Goal: Task Accomplishment & Management: Use online tool/utility

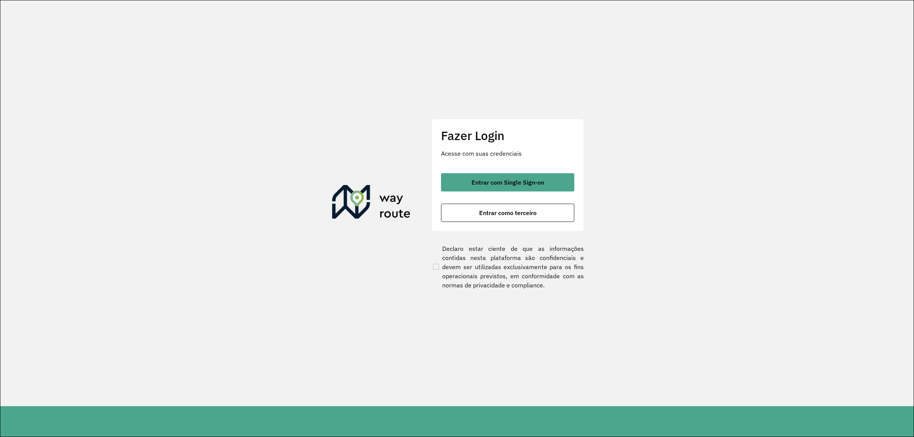
click at [505, 168] on div "Fazer Login Acesse com suas credenciais Entrar com Single Sign-on Entrar como t…" at bounding box center [507, 175] width 152 height 113
click at [540, 187] on button "Entrar com Single Sign-on" at bounding box center [507, 182] width 133 height 18
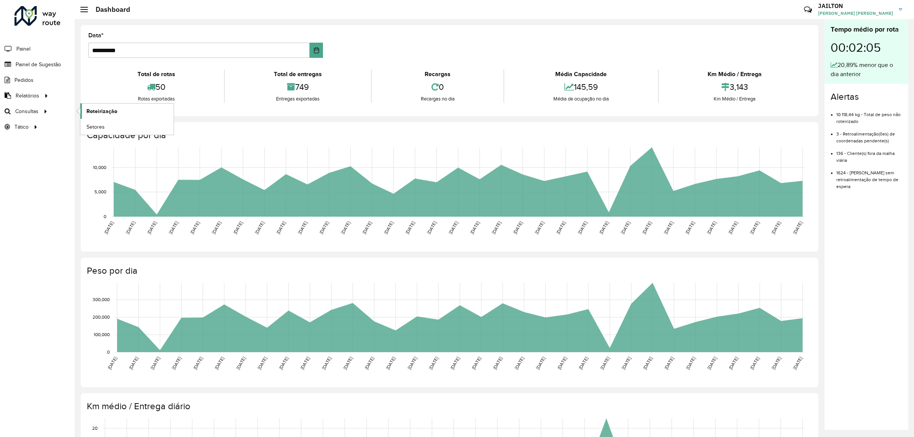
click at [109, 113] on span "Roteirização" at bounding box center [101, 111] width 31 height 8
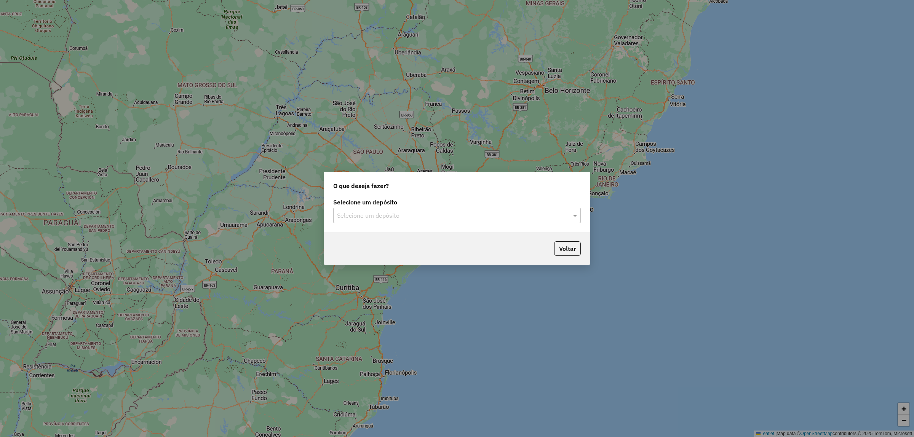
click at [475, 210] on div "Selecione um depósito" at bounding box center [457, 215] width 248 height 15
click at [400, 225] on div "Selecione um depósito Selecione um depósito" at bounding box center [457, 215] width 266 height 36
click at [402, 237] on div "Voltar" at bounding box center [457, 248] width 266 height 33
click at [420, 202] on label "Selecione um depósito" at bounding box center [457, 202] width 248 height 9
click at [422, 217] on input "text" at bounding box center [449, 215] width 225 height 9
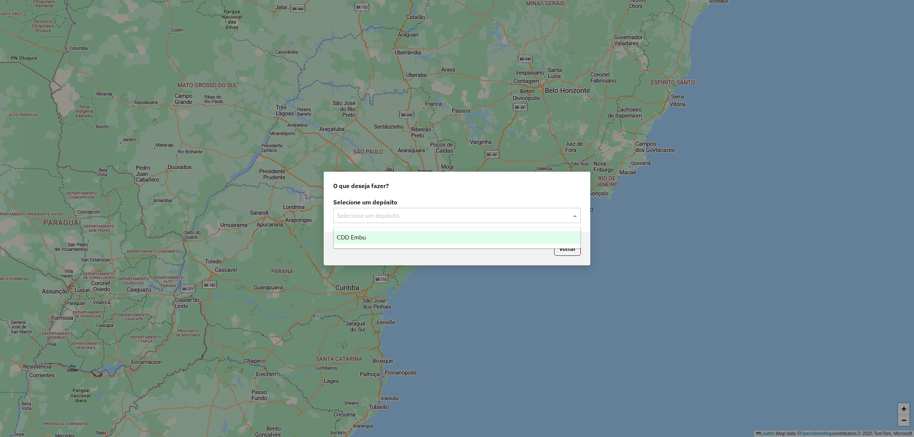
click at [426, 235] on div "CDD Embu" at bounding box center [457, 237] width 247 height 13
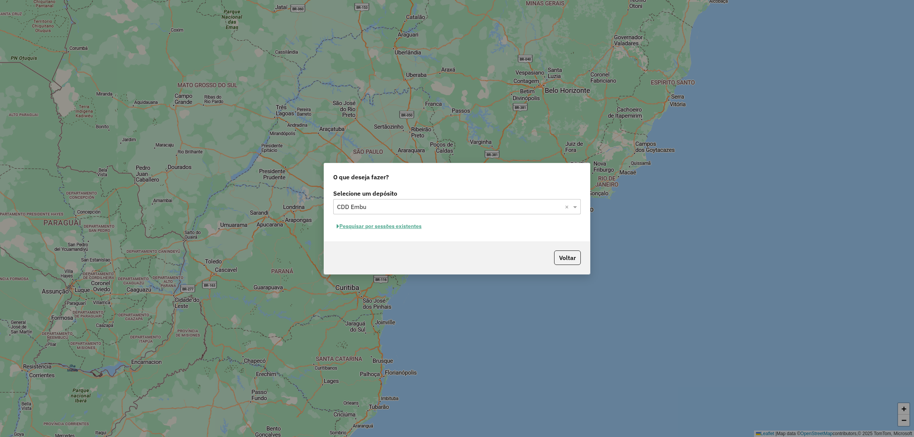
click at [400, 225] on button "Pesquisar por sessões existentes" at bounding box center [379, 227] width 92 height 12
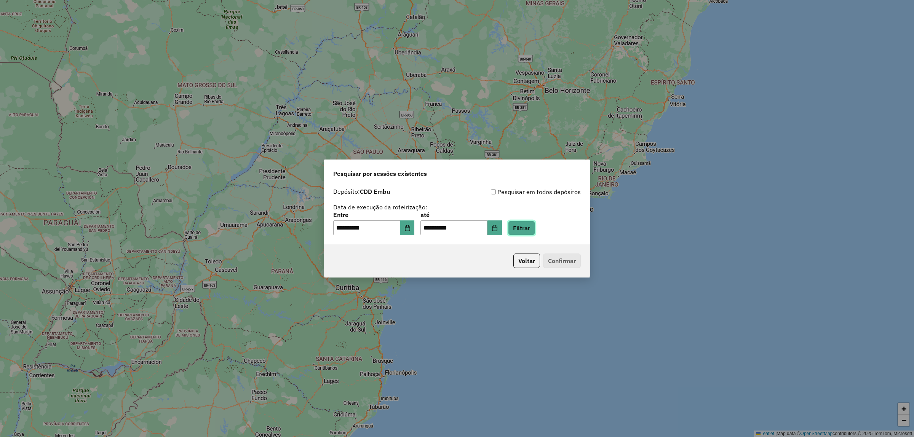
click at [535, 229] on button "Filtrar" at bounding box center [521, 228] width 27 height 14
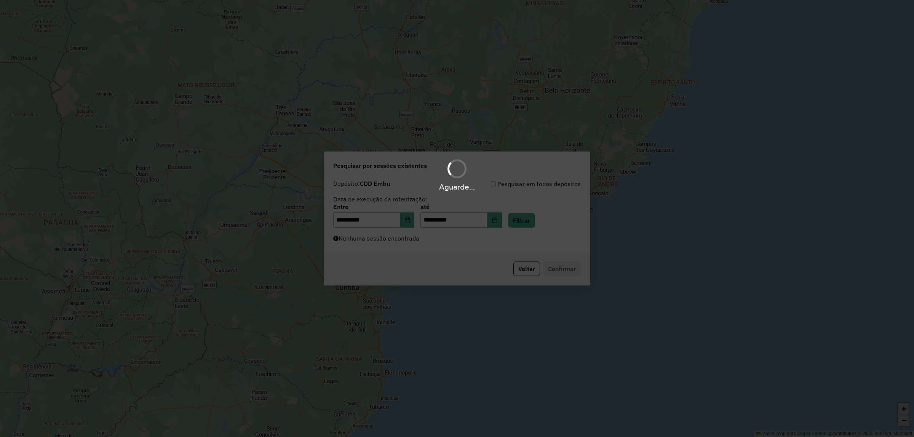
click at [466, 246] on div "Aguarde..." at bounding box center [457, 218] width 914 height 437
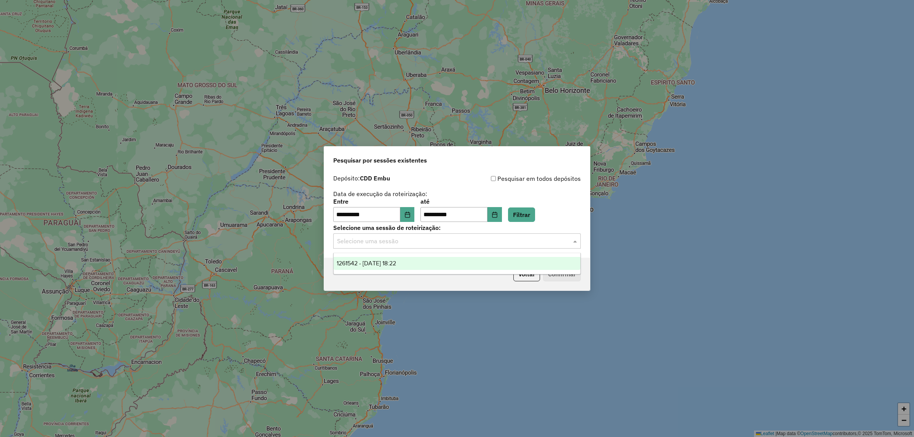
click at [461, 241] on input "text" at bounding box center [449, 241] width 225 height 9
click at [468, 263] on div "1261542 - 08/09/2025 18:22" at bounding box center [457, 263] width 247 height 13
click at [560, 270] on button "Confirmar" at bounding box center [562, 274] width 38 height 14
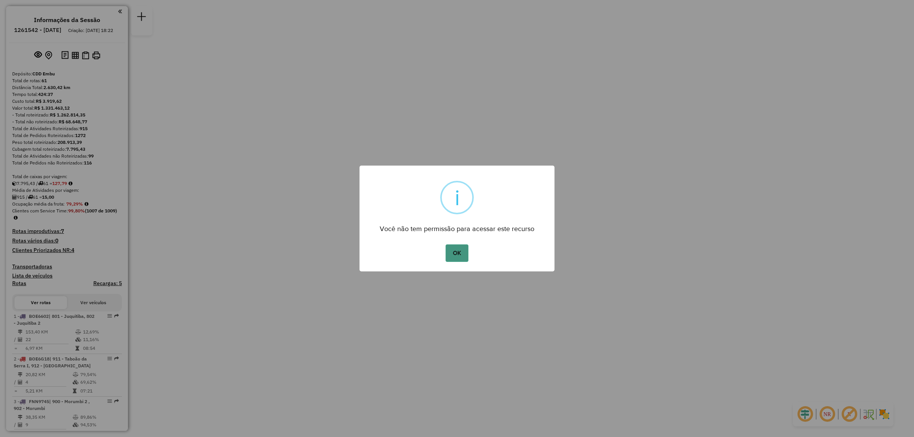
click at [463, 250] on button "OK" at bounding box center [457, 253] width 22 height 18
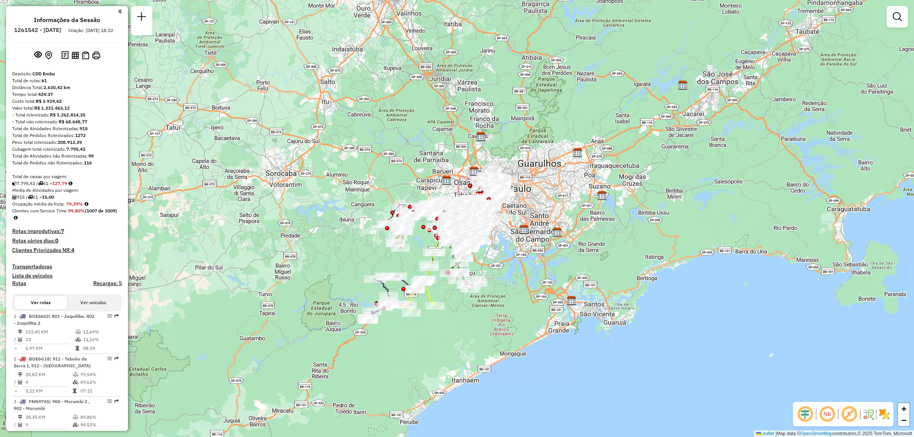
scroll to position [2594, 0]
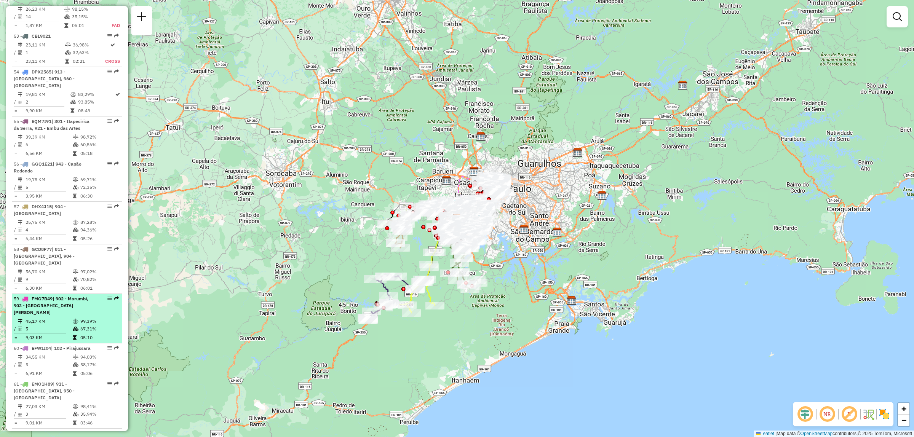
click at [107, 296] on em at bounding box center [109, 298] width 5 height 5
select select "**********"
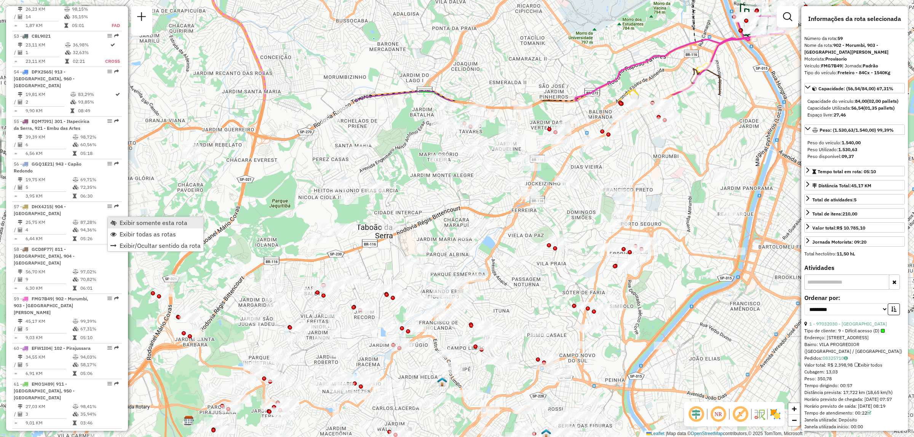
click at [129, 222] on span "Exibir somente esta rota" at bounding box center [154, 223] width 68 height 6
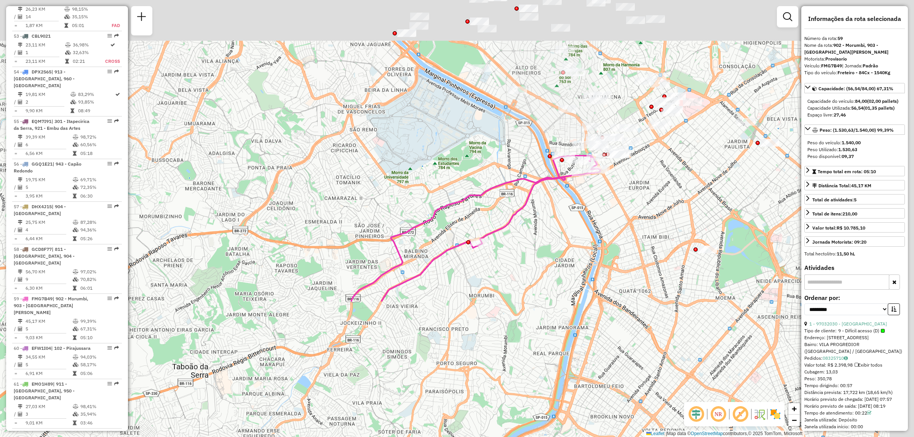
drag, startPoint x: 695, startPoint y: 160, endPoint x: 511, endPoint y: 299, distance: 231.1
click at [511, 299] on div "Janela de atendimento Grade de atendimento Capacidade Transportadoras Veículos …" at bounding box center [457, 218] width 914 height 437
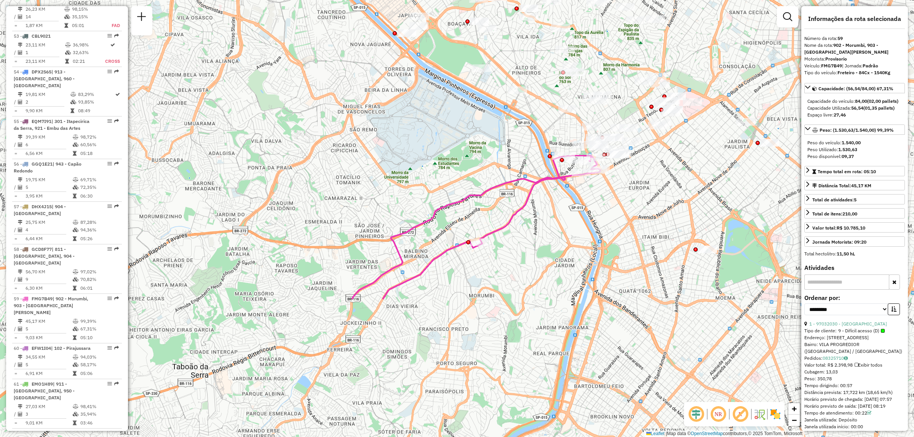
click at [719, 414] on em at bounding box center [718, 414] width 18 height 18
click at [778, 419] on img at bounding box center [775, 414] width 12 height 12
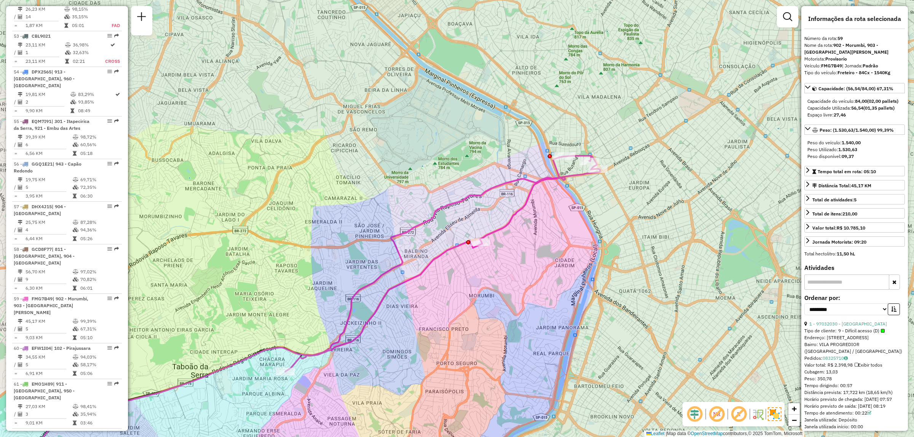
click at [724, 416] on em at bounding box center [717, 414] width 18 height 18
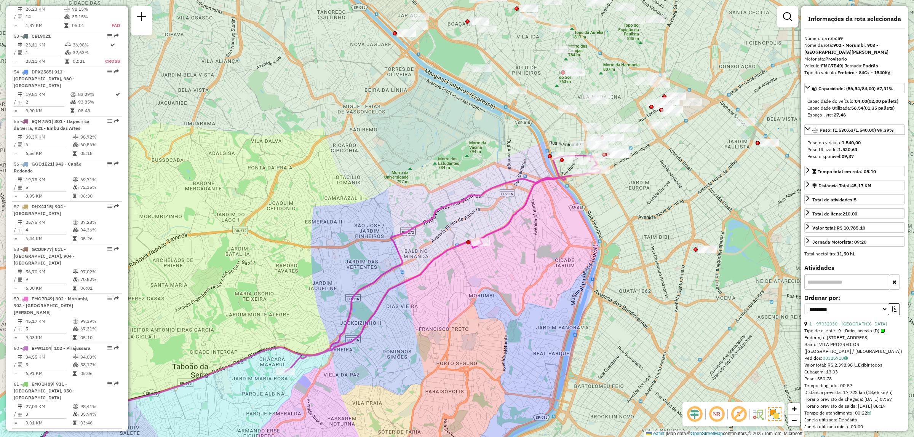
click at [740, 415] on em at bounding box center [739, 414] width 18 height 18
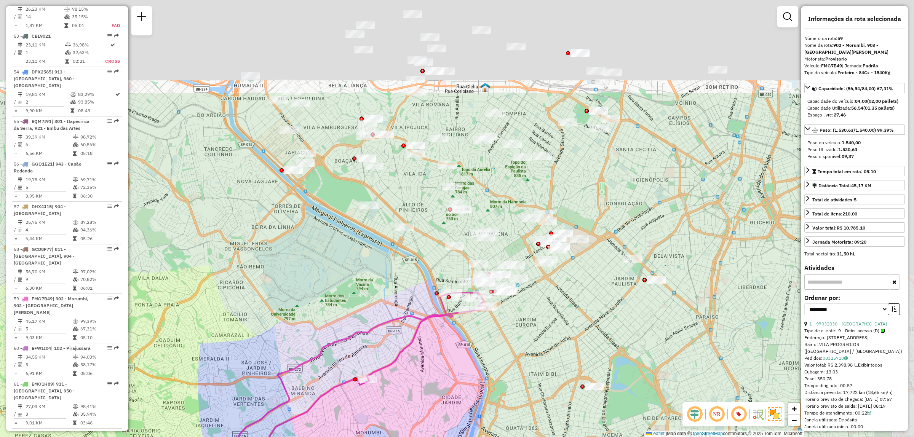
drag, startPoint x: 594, startPoint y: 193, endPoint x: 495, endPoint y: 317, distance: 159.0
click at [493, 319] on div "Janela de atendimento Grade de atendimento Capacidade Transportadoras Veículos …" at bounding box center [457, 218] width 914 height 437
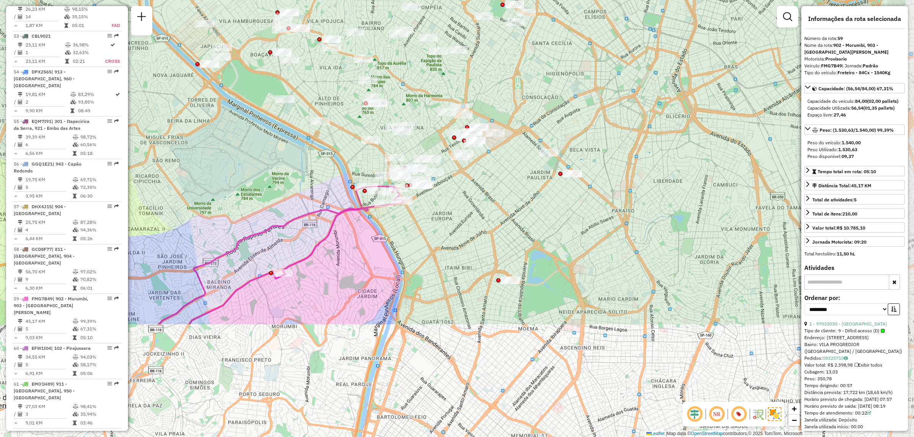
drag, startPoint x: 687, startPoint y: 213, endPoint x: 586, endPoint y: 56, distance: 186.1
click at [586, 56] on div "Janela de atendimento Grade de atendimento Capacidade Transportadoras Veículos …" at bounding box center [457, 218] width 914 height 437
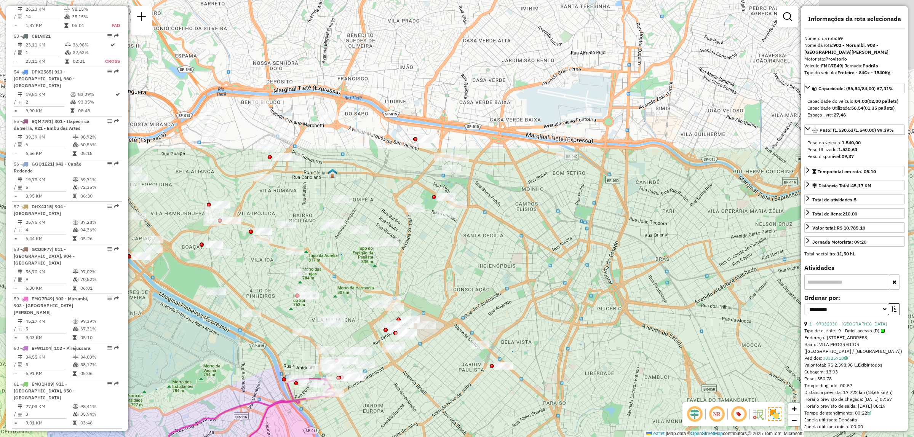
drag, startPoint x: 580, startPoint y: 69, endPoint x: 511, endPoint y: 261, distance: 204.2
click at [511, 261] on div "Janela de atendimento Grade de atendimento Capacidade Transportadoras Veículos …" at bounding box center [457, 218] width 914 height 437
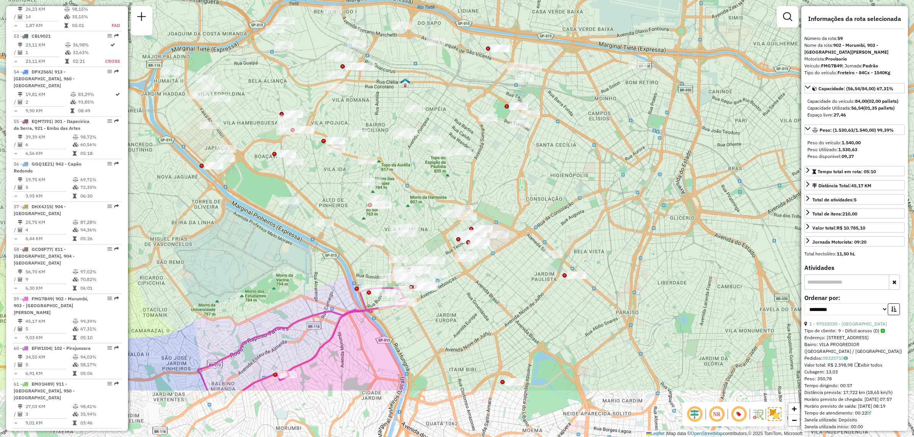
drag, startPoint x: 494, startPoint y: 320, endPoint x: 522, endPoint y: 281, distance: 48.1
click at [522, 281] on div "Janela de atendimento Grade de atendimento Capacidade Transportadoras Veículos …" at bounding box center [457, 218] width 914 height 437
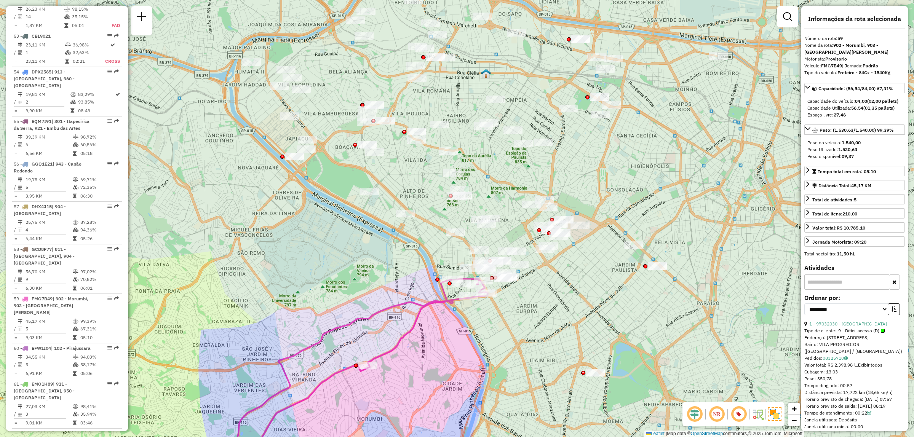
drag, startPoint x: 503, startPoint y: 160, endPoint x: 583, endPoint y: 147, distance: 81.1
click at [583, 147] on div "Janela de atendimento Grade de atendimento Capacidade Transportadoras Veículos …" at bounding box center [457, 218] width 914 height 437
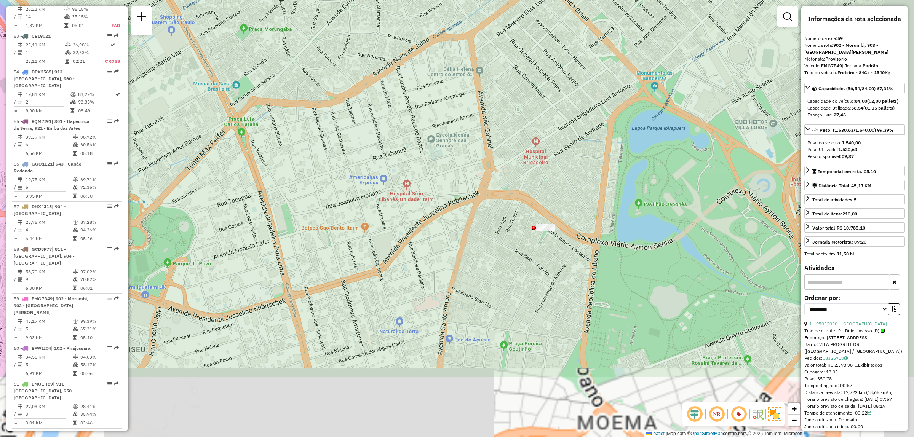
drag, startPoint x: 655, startPoint y: 274, endPoint x: 585, endPoint y: 199, distance: 103.2
click at [585, 199] on div "Janela de atendimento Grade de atendimento Capacidade Transportadoras Veículos …" at bounding box center [457, 218] width 914 height 437
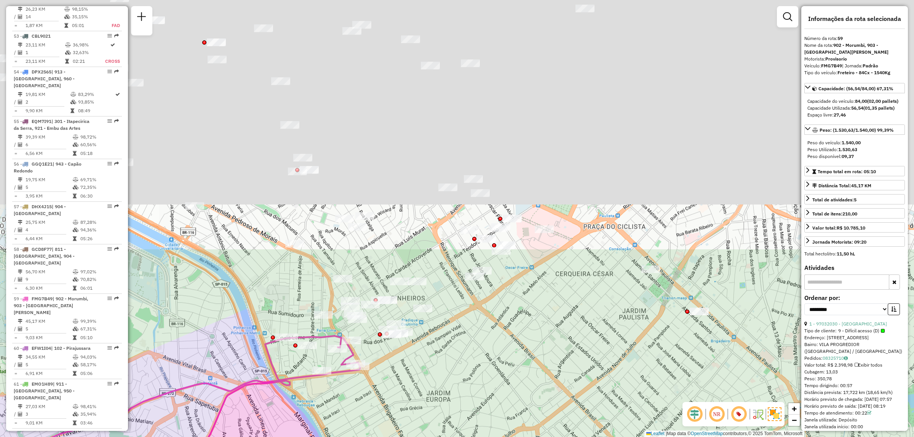
drag, startPoint x: 475, startPoint y: 173, endPoint x: 456, endPoint y: 456, distance: 283.2
click at [456, 437] on html "Aguarde... Pop-up bloqueado! Seu navegador bloqueou automáticamente a abertura …" at bounding box center [457, 218] width 914 height 437
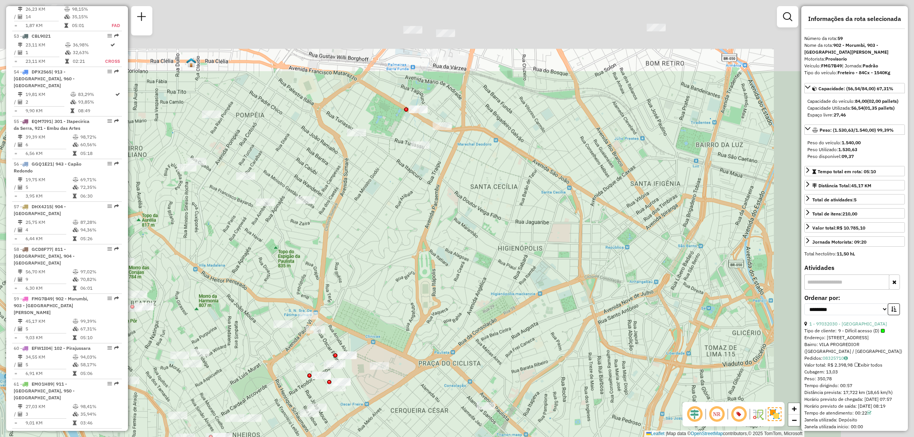
drag, startPoint x: 568, startPoint y: 235, endPoint x: 510, endPoint y: 286, distance: 76.6
click at [510, 286] on div "Janela de atendimento Grade de atendimento Capacidade Transportadoras Veículos …" at bounding box center [457, 218] width 914 height 437
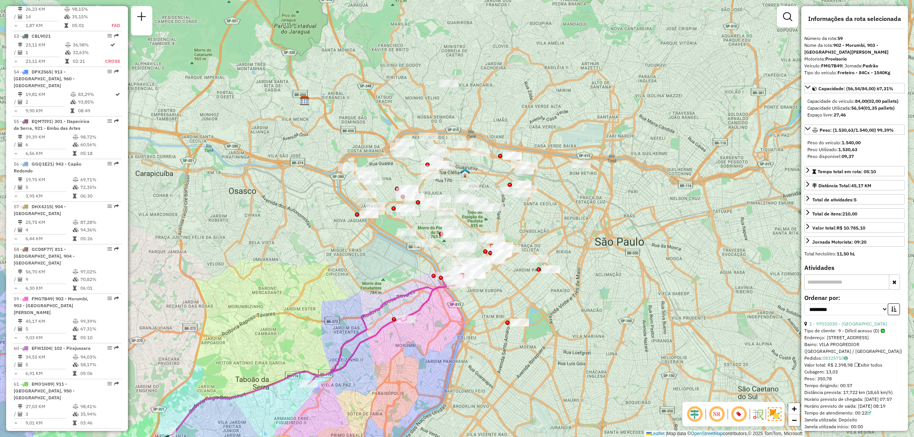
drag, startPoint x: 457, startPoint y: 42, endPoint x: 452, endPoint y: 75, distance: 33.4
click at [452, 75] on div "Janela de atendimento Grade de atendimento Capacidade Transportadoras Veículos …" at bounding box center [457, 218] width 914 height 437
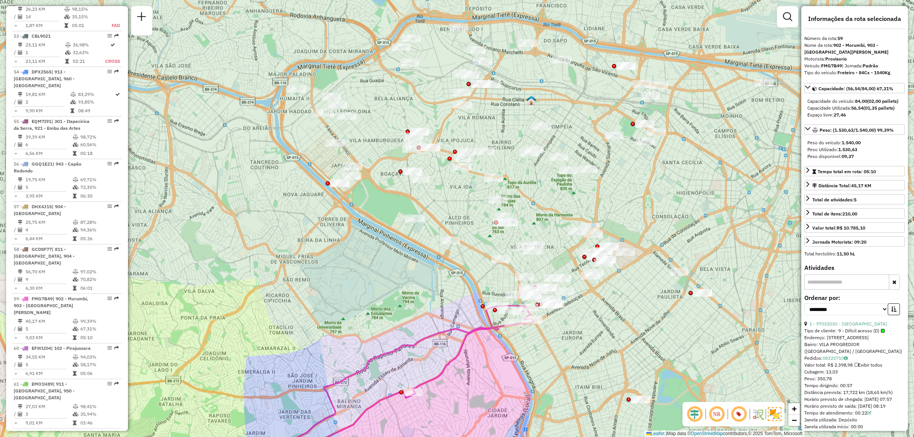
drag, startPoint x: 450, startPoint y: 163, endPoint x: 455, endPoint y: 156, distance: 8.7
click at [455, 154] on div at bounding box center [455, 152] width 4 height 4
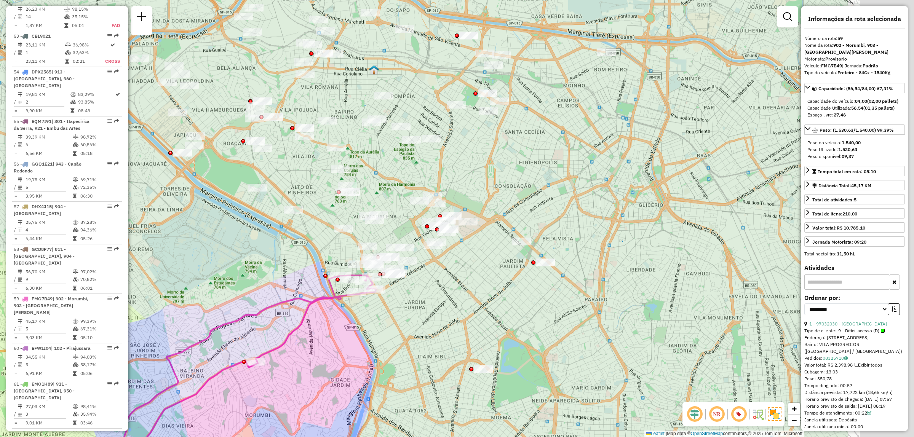
drag, startPoint x: 760, startPoint y: 174, endPoint x: 602, endPoint y: 143, distance: 160.2
click at [602, 143] on div "Janela de atendimento Grade de atendimento Capacidade Transportadoras Veículos …" at bounding box center [457, 218] width 914 height 437
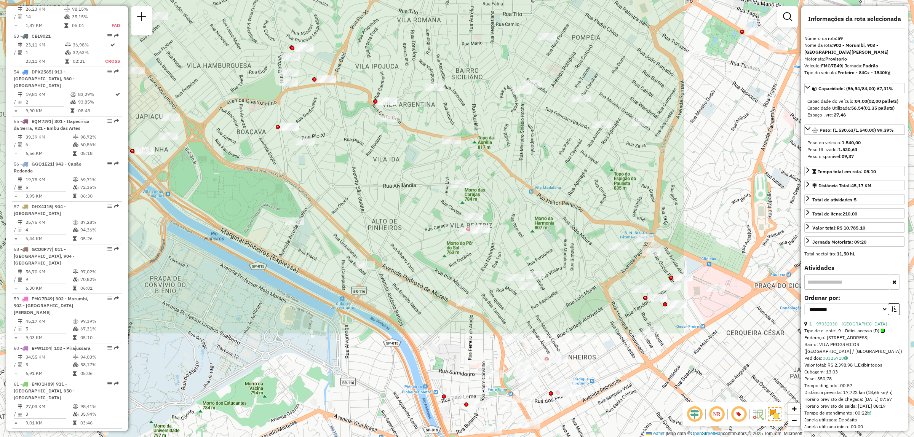
drag, startPoint x: 602, startPoint y: 141, endPoint x: 304, endPoint y: 10, distance: 325.4
click at [276, 0] on html "Aguarde... Pop-up bloqueado! Seu navegador bloqueou automáticamente a abertura …" at bounding box center [457, 218] width 914 height 437
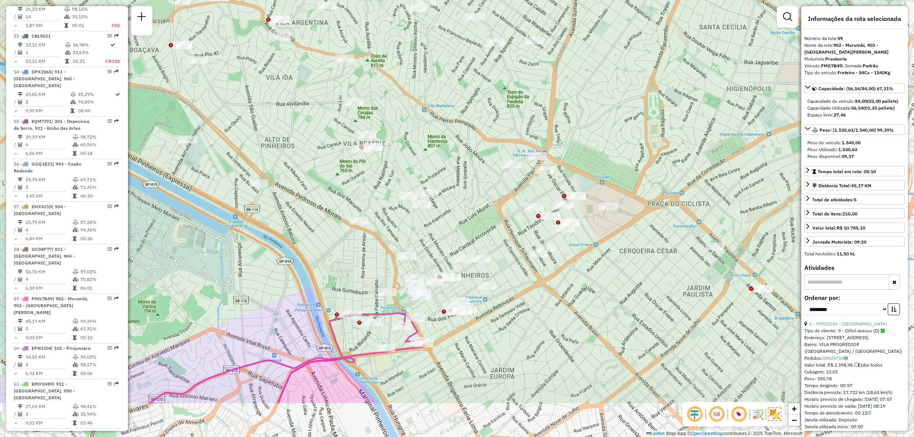
drag, startPoint x: 701, startPoint y: 348, endPoint x: 598, endPoint y: 270, distance: 129.4
click at [598, 270] on div "Janela de atendimento Grade de atendimento Capacidade Transportadoras Veículos …" at bounding box center [457, 218] width 914 height 437
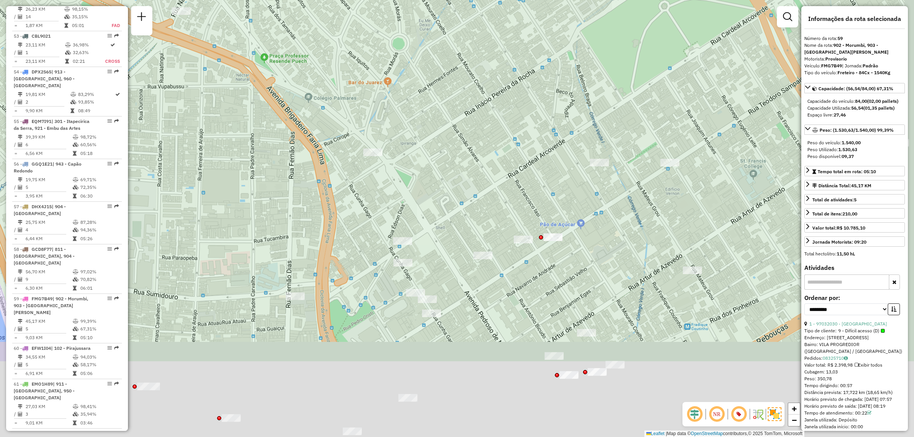
drag, startPoint x: 441, startPoint y: 289, endPoint x: 428, endPoint y: 169, distance: 120.6
click at [428, 169] on div "Janela de atendimento Grade de atendimento Capacidade Transportadoras Veículos …" at bounding box center [457, 218] width 914 height 437
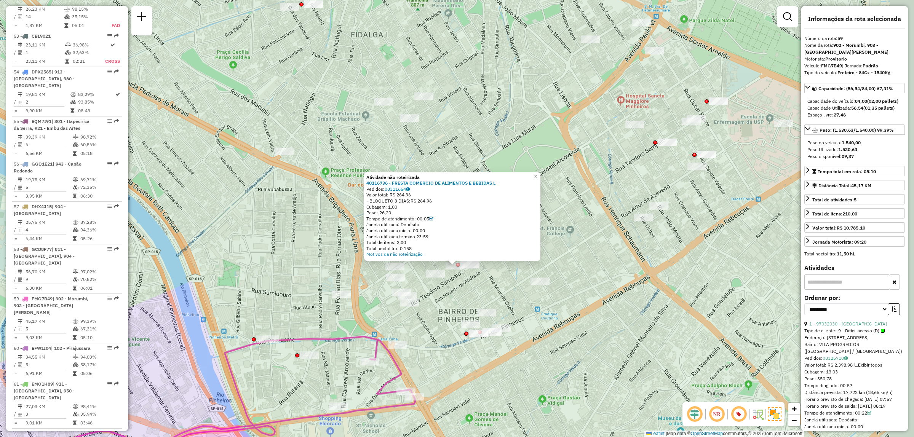
drag, startPoint x: 600, startPoint y: 193, endPoint x: 562, endPoint y: 246, distance: 65.6
click at [562, 246] on div "Atividade não roteirizada 40116736 - FRESTA COMERCIO DE ALIMENTOS E BEBIDAS L P…" at bounding box center [457, 218] width 914 height 437
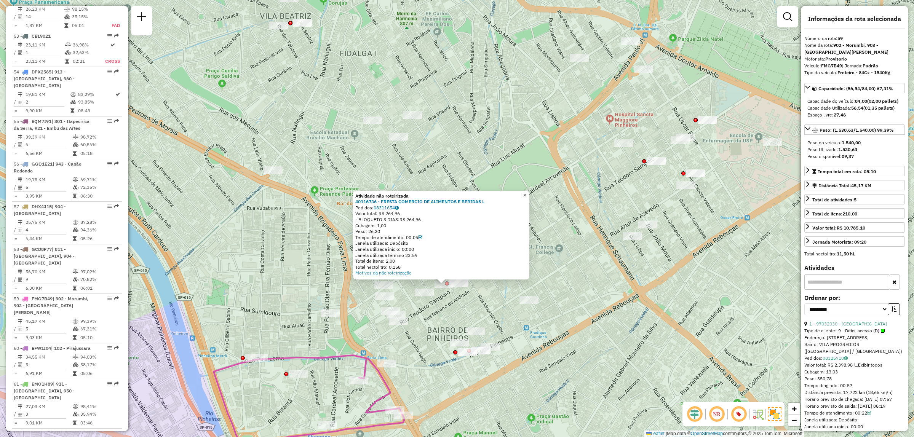
click at [526, 192] on span "×" at bounding box center [524, 195] width 3 height 6
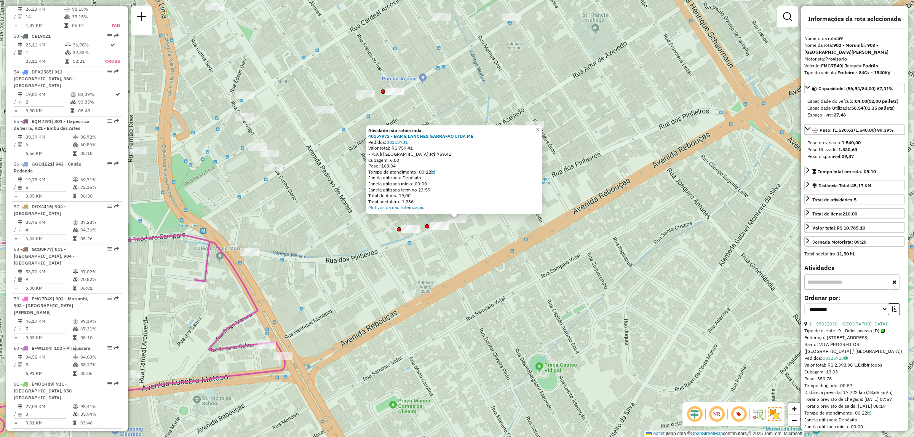
click at [430, 230] on div at bounding box center [439, 226] width 19 height 8
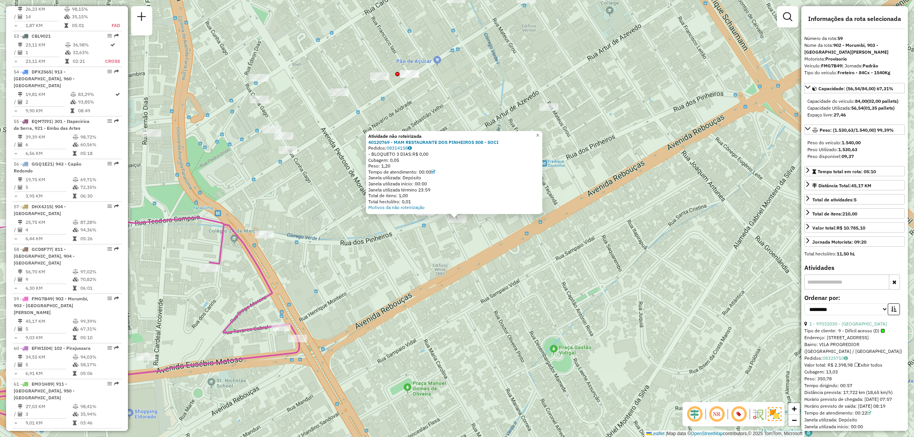
click at [429, 227] on div "Atividade não roteirizada 40120769 - MAM RESTAURANTE DOS PINHEIROS 808 - SOCI P…" at bounding box center [457, 218] width 914 height 437
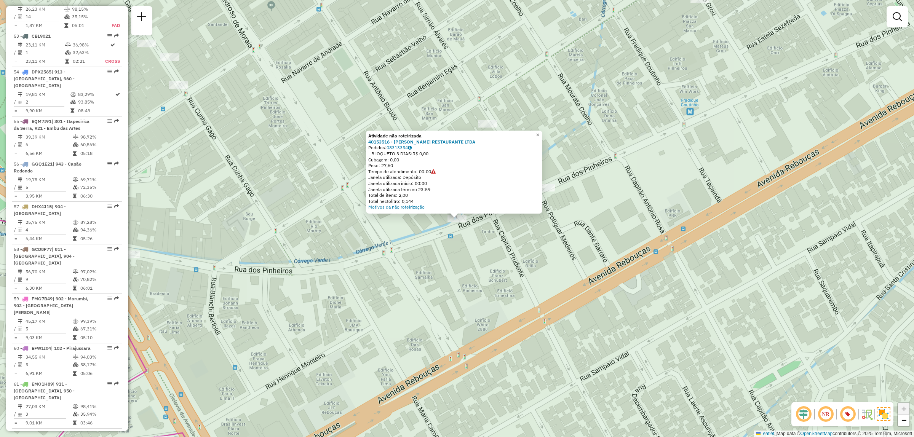
click at [486, 254] on div "Atividade não roteirizada 40153516 - [PERSON_NAME] RESTAURANTE LTDA Pedidos: 08…" at bounding box center [457, 218] width 914 height 437
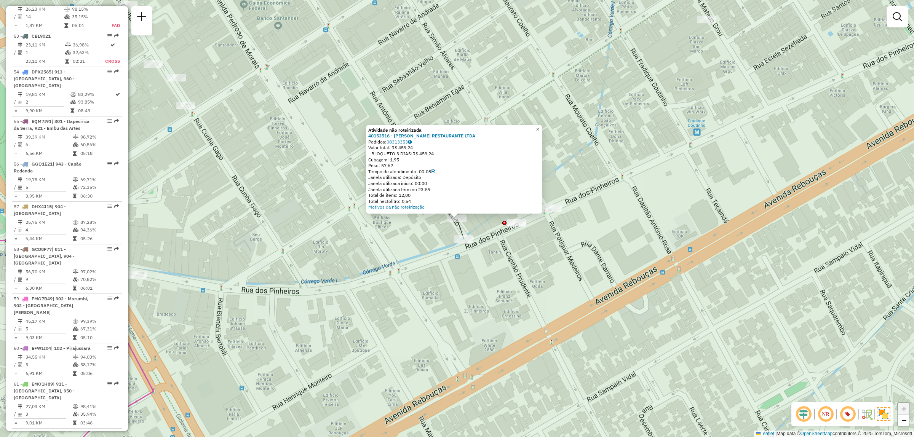
click at [414, 284] on div "Atividade não roteirizada 40153516 - [PERSON_NAME] RESTAURANTE LTDA Pedidos: 08…" at bounding box center [457, 218] width 914 height 437
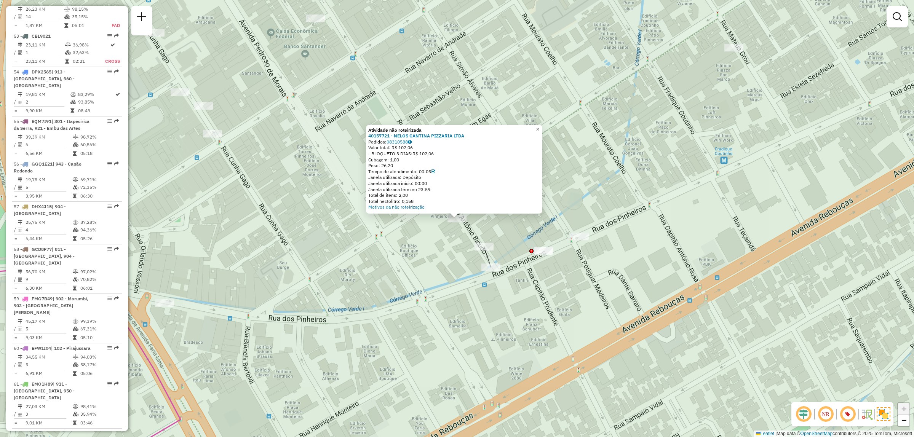
click at [440, 256] on div "Atividade não roteirizada 40157721 - NELOS CANTINA PIZZARIA LTDA Pedidos: 08310…" at bounding box center [457, 218] width 914 height 437
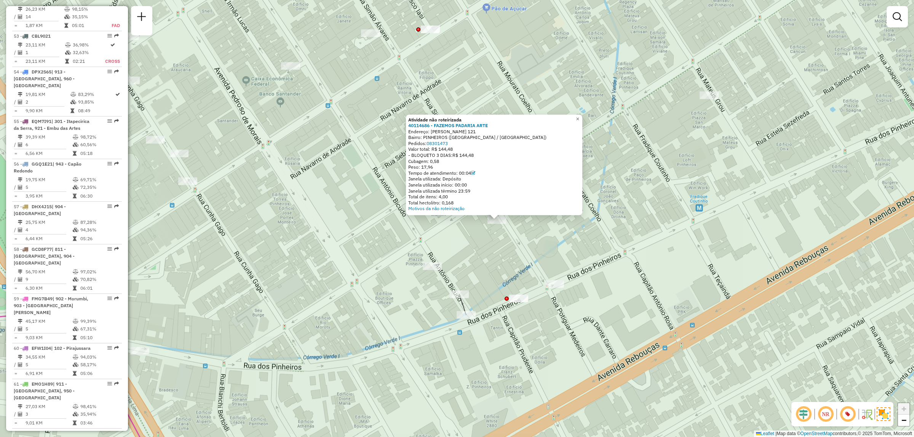
drag, startPoint x: 446, startPoint y: 269, endPoint x: 486, endPoint y: 271, distance: 40.0
click at [486, 271] on div "Atividade não roteirizada 40114686 - FAZEMOS PADARIA ARTE Endereço: SIMAO [STRE…" at bounding box center [457, 218] width 914 height 437
click at [481, 267] on div "Atividade não roteirizada 40114686 - FAZEMOS PADARIA ARTE Endereço: SIMAO [STRE…" at bounding box center [457, 218] width 914 height 437
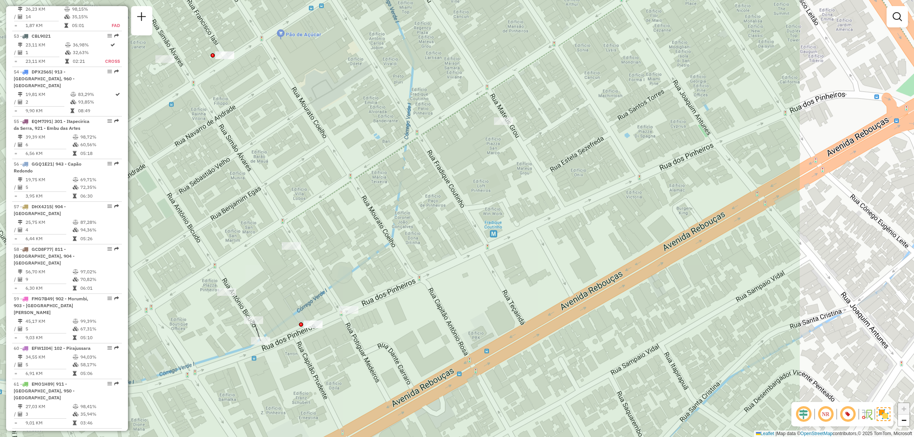
drag, startPoint x: 374, startPoint y: 271, endPoint x: 0, endPoint y: 274, distance: 374.0
click at [0, 288] on div "Janela de atendimento Grade de atendimento Capacidade Transportadoras Veículos …" at bounding box center [457, 218] width 914 height 437
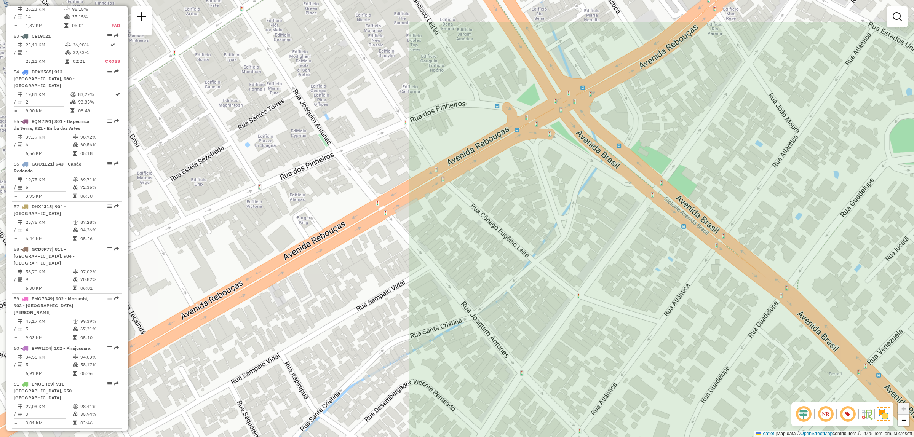
drag, startPoint x: 307, startPoint y: 221, endPoint x: 796, endPoint y: 284, distance: 493.4
click at [796, 284] on div "Janela de atendimento Grade de atendimento Capacidade Transportadoras Veículos …" at bounding box center [457, 218] width 914 height 437
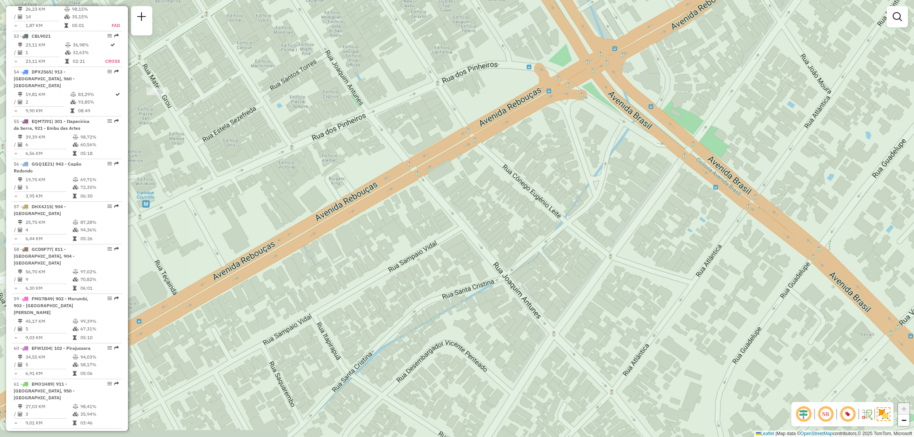
drag, startPoint x: 502, startPoint y: 265, endPoint x: 511, endPoint y: 260, distance: 10.3
click at [511, 260] on div "Janela de atendimento Grade de atendimento Capacidade Transportadoras Veículos …" at bounding box center [457, 218] width 914 height 437
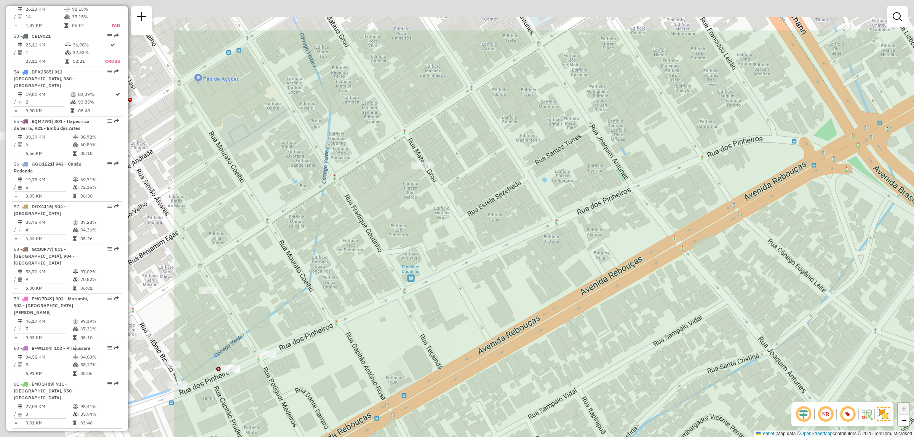
drag, startPoint x: 463, startPoint y: 213, endPoint x: 728, endPoint y: 287, distance: 275.3
click at [728, 287] on div "Janela de atendimento Grade de atendimento Capacidade Transportadoras Veículos …" at bounding box center [457, 218] width 914 height 437
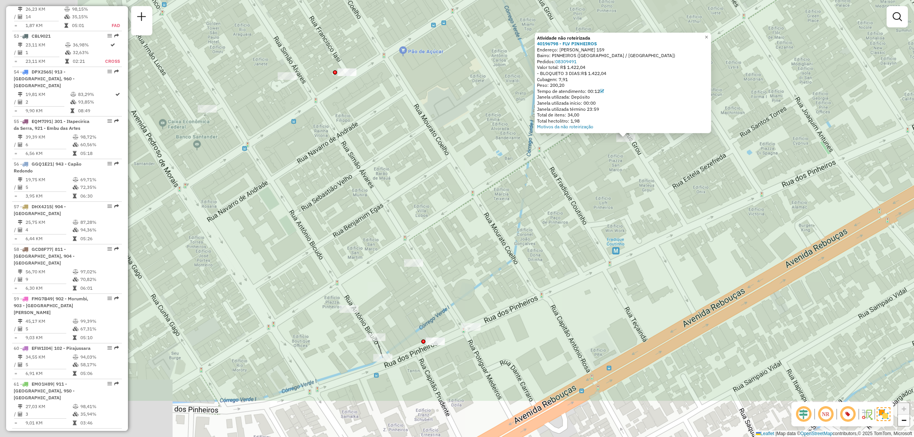
drag, startPoint x: 402, startPoint y: 262, endPoint x: 596, endPoint y: 166, distance: 216.1
click at [596, 166] on div "Atividade não roteirizada 40196798 - FLV PINHEIROS Endereço: MATEUS GROU 159 Ba…" at bounding box center [457, 218] width 914 height 437
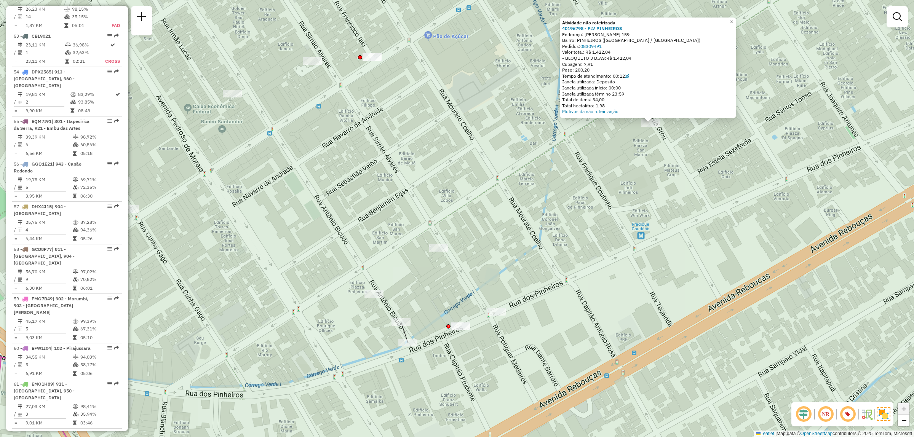
click at [516, 251] on div "Atividade não roteirizada 40196798 - FLV PINHEIROS Endereço: MATEUS GROU 159 Ba…" at bounding box center [457, 218] width 914 height 437
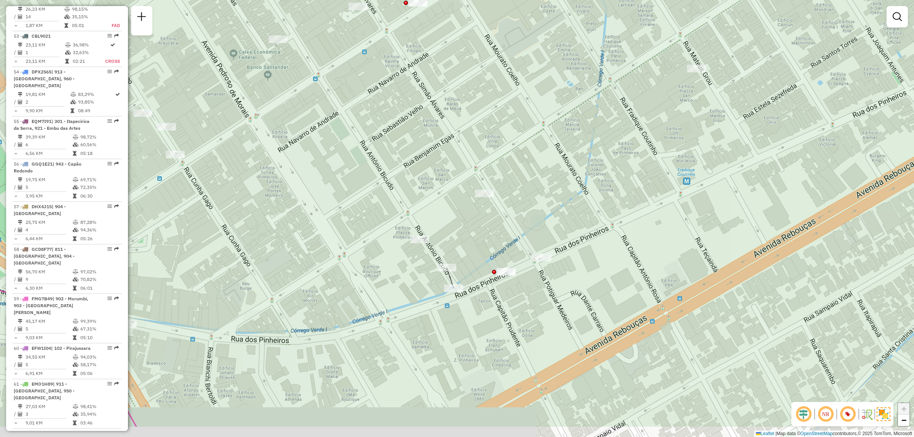
drag, startPoint x: 522, startPoint y: 210, endPoint x: 532, endPoint y: 195, distance: 18.7
click at [532, 195] on div "Janela de atendimento Grade de atendimento Capacidade Transportadoras Veículos …" at bounding box center [457, 218] width 914 height 437
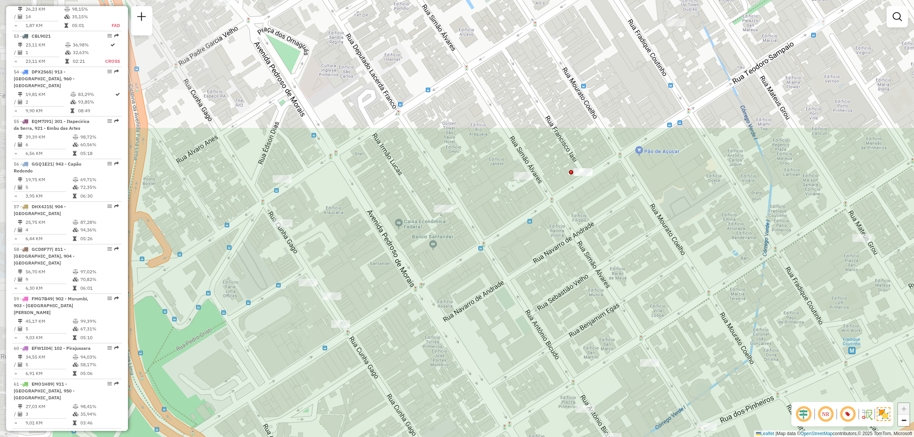
drag, startPoint x: 441, startPoint y: 133, endPoint x: 604, endPoint y: 305, distance: 237.1
click at [604, 305] on div "Janela de atendimento Grade de atendimento Capacidade Transportadoras Veículos …" at bounding box center [457, 218] width 914 height 437
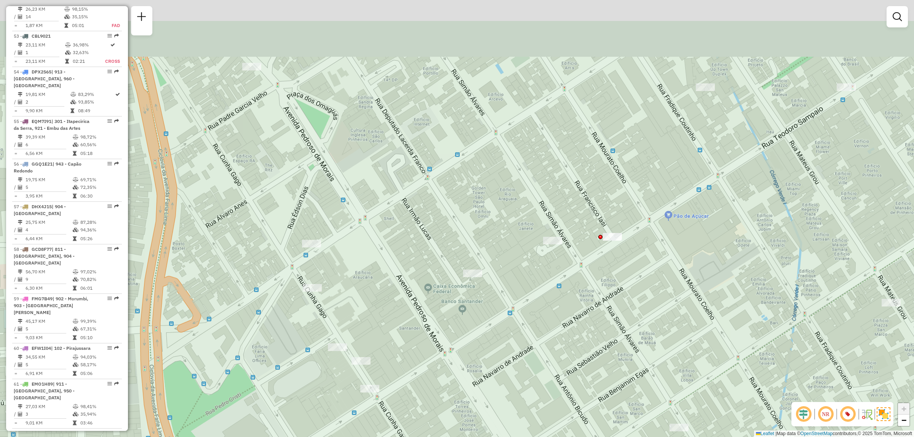
drag, startPoint x: 515, startPoint y: 197, endPoint x: 530, endPoint y: 217, distance: 25.6
click at [530, 217] on div "Janela de atendimento Grade de atendimento Capacidade Transportadoras Veículos …" at bounding box center [457, 218] width 914 height 437
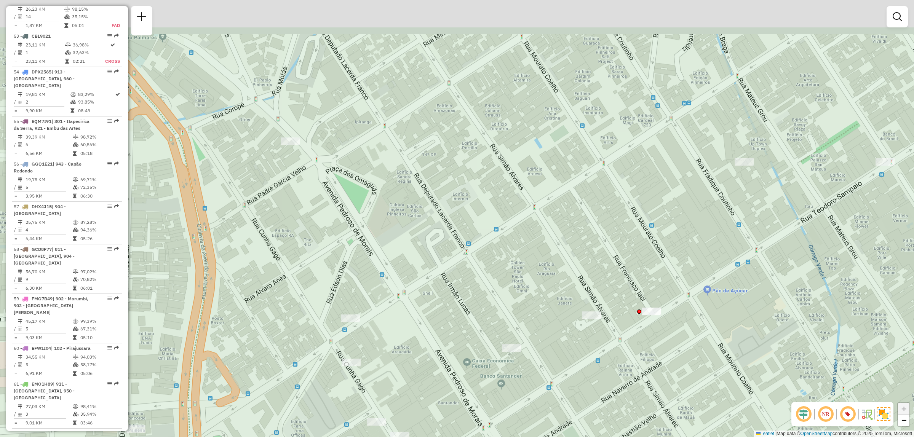
drag, startPoint x: 478, startPoint y: 137, endPoint x: 596, endPoint y: 217, distance: 142.6
click at [513, 202] on div "Janela de atendimento Grade de atendimento Capacidade Transportadoras Veículos …" at bounding box center [457, 218] width 914 height 437
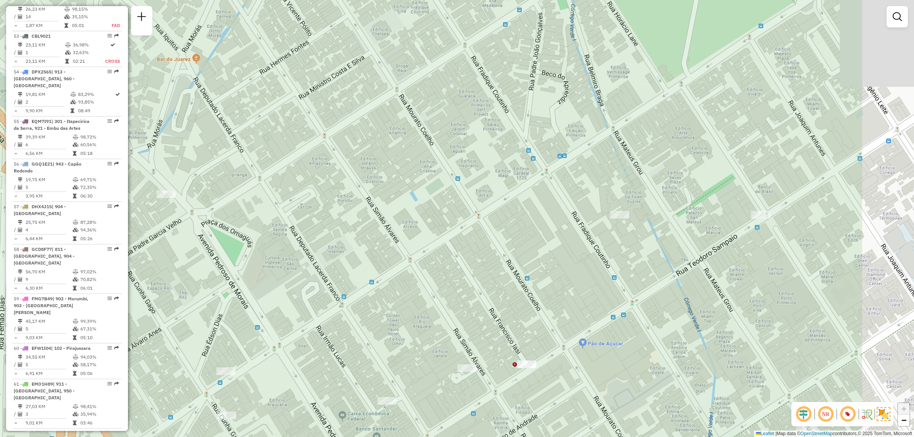
drag, startPoint x: 572, startPoint y: 179, endPoint x: 433, endPoint y: 208, distance: 142.0
click at [433, 208] on div "Janela de atendimento Grade de atendimento Capacidade Transportadoras Veículos …" at bounding box center [457, 218] width 914 height 437
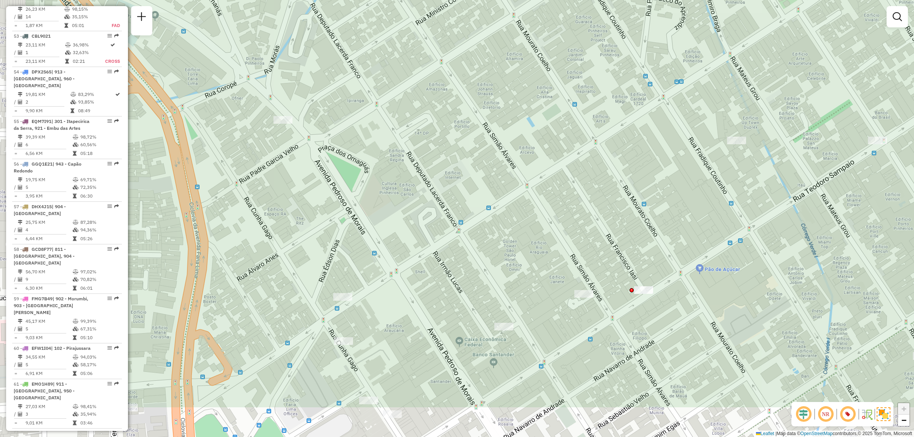
drag, startPoint x: 419, startPoint y: 252, endPoint x: 564, endPoint y: 169, distance: 167.0
click at [562, 165] on div "Janela de atendimento Grade de atendimento Capacidade Transportadoras Veículos …" at bounding box center [457, 218] width 914 height 437
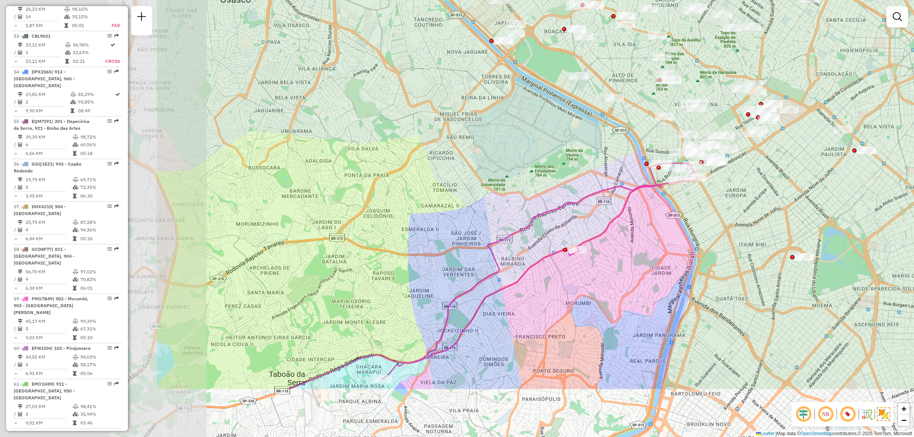
drag, startPoint x: 406, startPoint y: 249, endPoint x: 631, endPoint y: 192, distance: 232.6
click at [668, 152] on div "Janela de atendimento Grade de atendimento Capacidade Transportadoras Veículos …" at bounding box center [457, 218] width 914 height 437
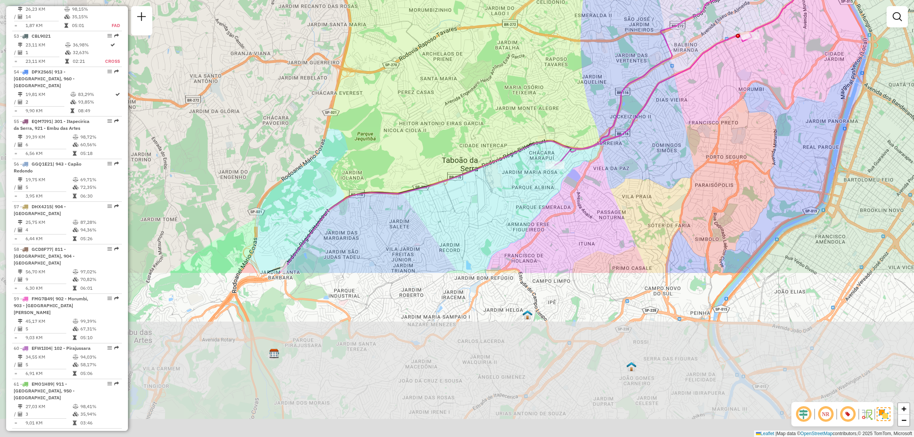
drag, startPoint x: 551, startPoint y: 235, endPoint x: 650, endPoint y: 110, distance: 160.0
click at [650, 110] on div "Janela de atendimento Grade de atendimento Capacidade Transportadoras Veículos …" at bounding box center [457, 218] width 914 height 437
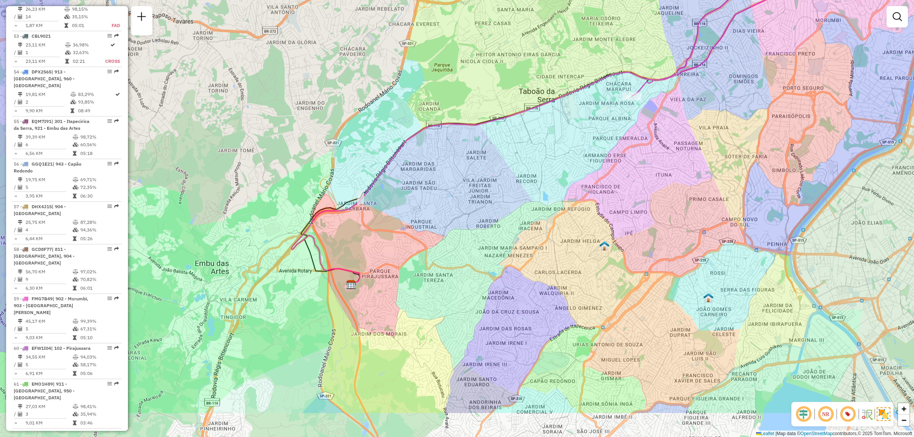
drag, startPoint x: 517, startPoint y: 246, endPoint x: 530, endPoint y: 234, distance: 17.2
click at [522, 233] on div "Janela de atendimento Grade de atendimento Capacidade Transportadoras Veículos …" at bounding box center [457, 218] width 914 height 437
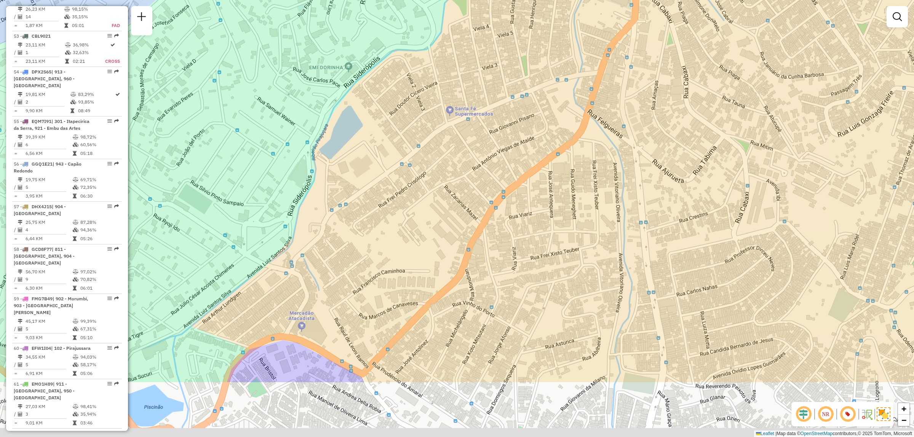
drag, startPoint x: 451, startPoint y: 160, endPoint x: 441, endPoint y: 58, distance: 103.3
click at [441, 58] on div "Janela de atendimento Grade de atendimento Capacidade Transportadoras Veículos …" at bounding box center [457, 218] width 914 height 437
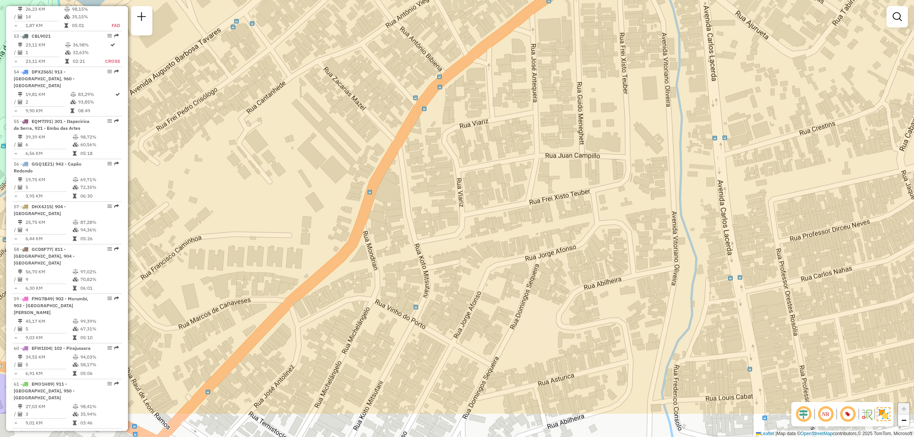
drag, startPoint x: 644, startPoint y: 251, endPoint x: 646, endPoint y: 193, distance: 57.1
click at [646, 193] on div "Janela de atendimento Grade de atendimento Capacidade Transportadoras Veículos …" at bounding box center [457, 218] width 914 height 437
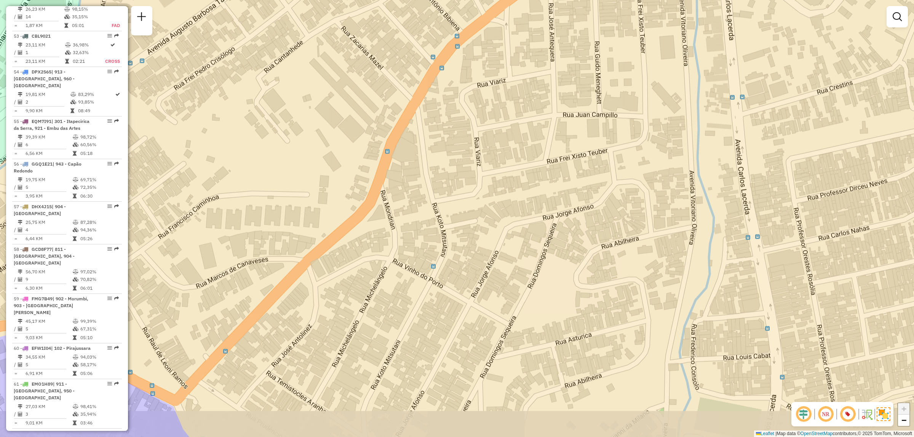
drag, startPoint x: 616, startPoint y: 309, endPoint x: 639, endPoint y: 260, distance: 54.2
click at [639, 260] on div "Janela de atendimento Grade de atendimento Capacidade Transportadoras Veículos …" at bounding box center [457, 218] width 914 height 437
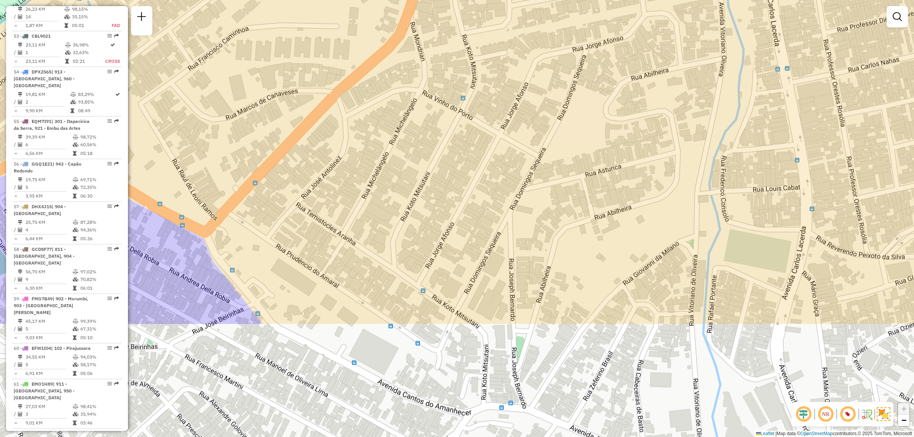
drag, startPoint x: 576, startPoint y: 379, endPoint x: 601, endPoint y: 222, distance: 159.2
click at [601, 222] on div "Janela de atendimento Grade de atendimento Capacidade Transportadoras Veículos …" at bounding box center [457, 218] width 914 height 437
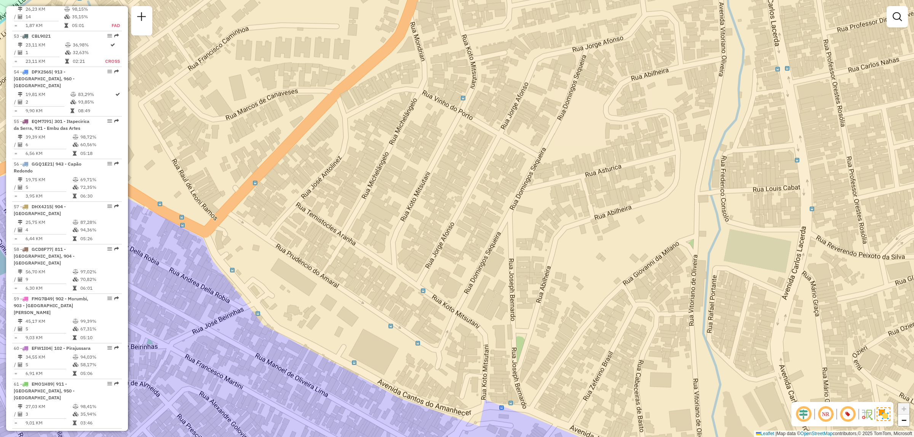
drag, startPoint x: 519, startPoint y: 368, endPoint x: 525, endPoint y: 330, distance: 37.8
click at [525, 330] on div "Janela de atendimento Grade de atendimento Capacidade Transportadoras Veículos …" at bounding box center [457, 218] width 914 height 437
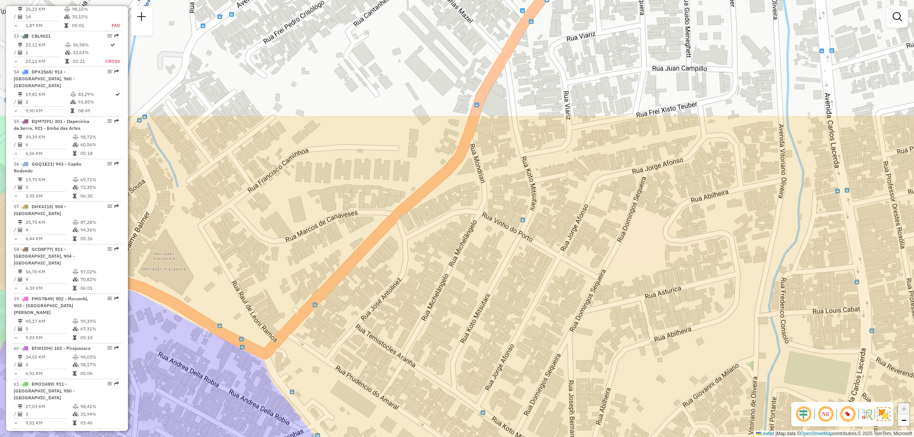
drag, startPoint x: 523, startPoint y: 189, endPoint x: 578, endPoint y: 328, distance: 149.1
click at [578, 328] on div "Janela de atendimento Grade de atendimento Capacidade Transportadoras Veículos …" at bounding box center [457, 218] width 914 height 437
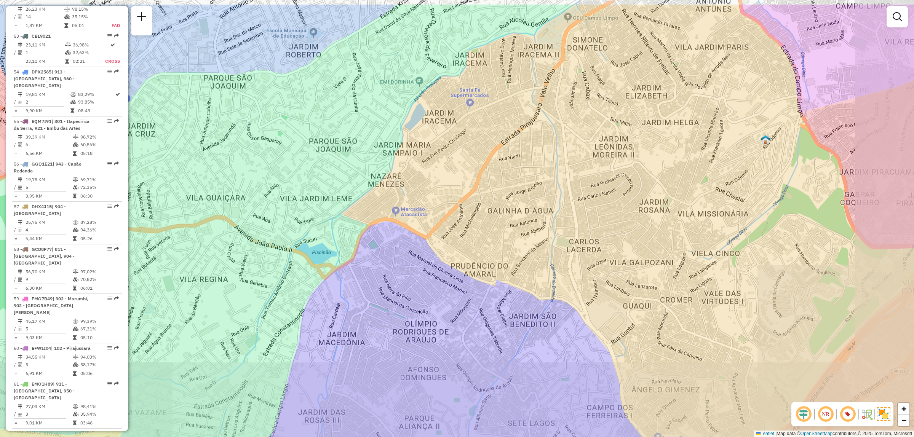
drag, startPoint x: 668, startPoint y: 154, endPoint x: 553, endPoint y: 305, distance: 189.7
click at [553, 305] on div "Janela de atendimento Grade de atendimento Capacidade Transportadoras Veículos …" at bounding box center [457, 218] width 914 height 437
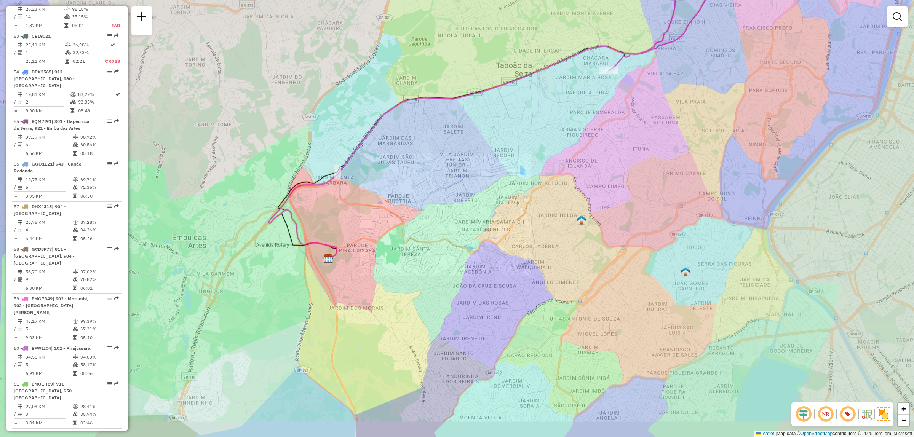
drag, startPoint x: 748, startPoint y: 206, endPoint x: 571, endPoint y: 208, distance: 176.3
click at [571, 208] on div "Janela de atendimento Grade de atendimento Capacidade Transportadoras Veículos …" at bounding box center [457, 218] width 914 height 437
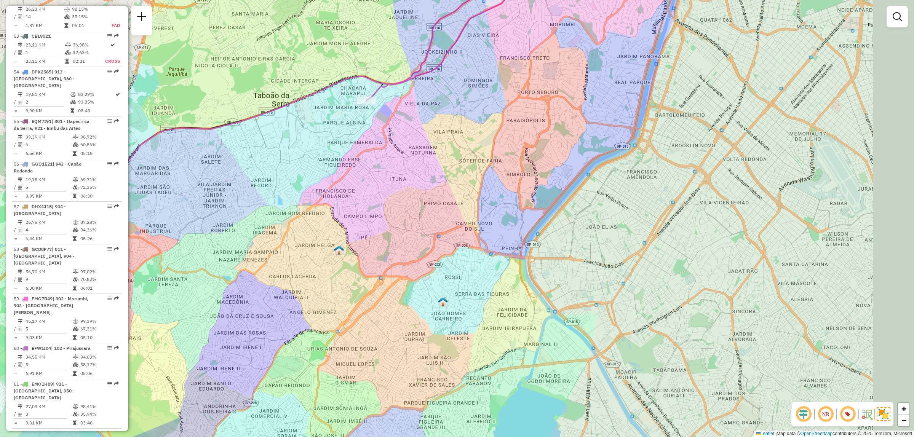
drag, startPoint x: 607, startPoint y: 229, endPoint x: 532, endPoint y: 258, distance: 80.1
click at [528, 262] on div "Janela de atendimento Grade de atendimento Capacidade Transportadoras Veículos …" at bounding box center [457, 218] width 914 height 437
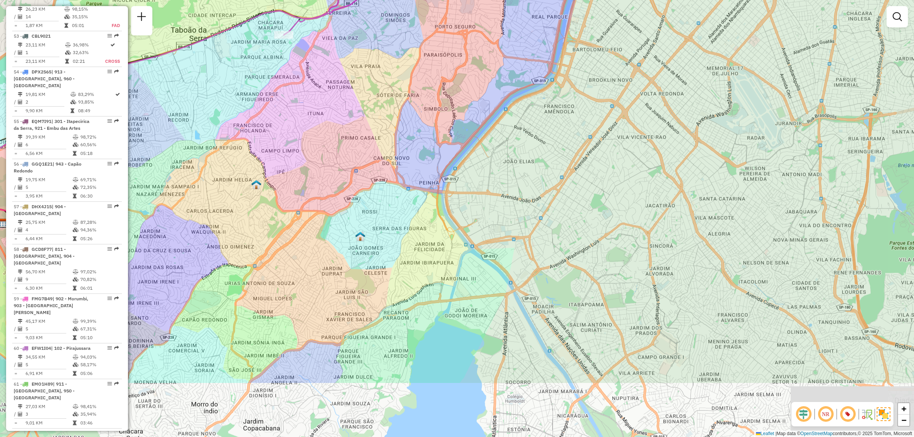
drag, startPoint x: 711, startPoint y: 210, endPoint x: 716, endPoint y: 110, distance: 99.5
click at [716, 110] on div "Janela de atendimento Grade de atendimento Capacidade Transportadoras Veículos …" at bounding box center [457, 218] width 914 height 437
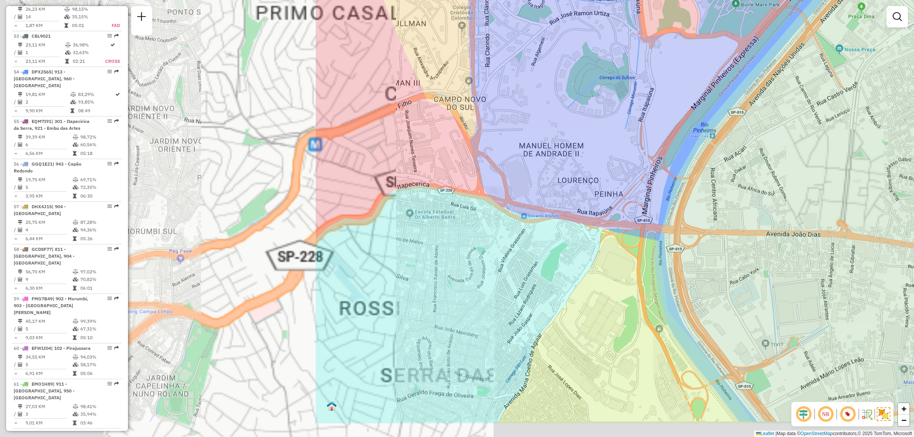
drag, startPoint x: 417, startPoint y: 171, endPoint x: 804, endPoint y: 150, distance: 386.8
click at [826, 108] on div "Janela de atendimento Grade de atendimento Capacidade Transportadoras Veículos …" at bounding box center [457, 218] width 914 height 437
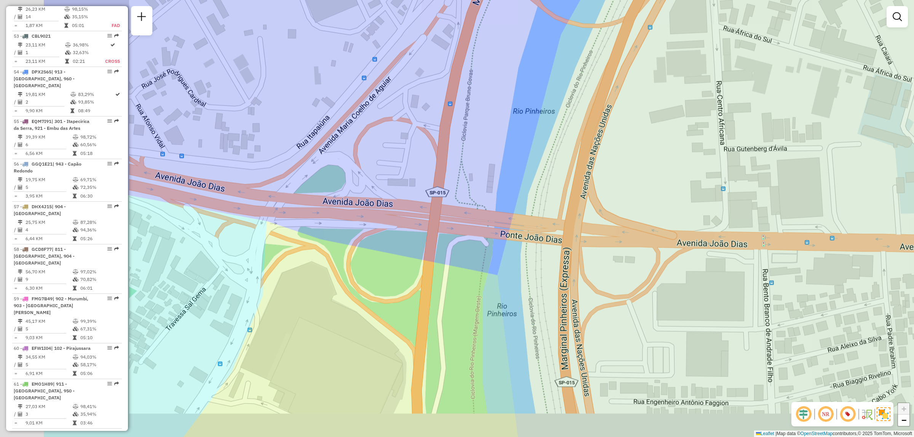
drag, startPoint x: 370, startPoint y: 254, endPoint x: 505, endPoint y: 213, distance: 141.2
click at [505, 213] on div "Janela de atendimento Grade de atendimento Capacidade Transportadoras Veículos …" at bounding box center [457, 218] width 914 height 437
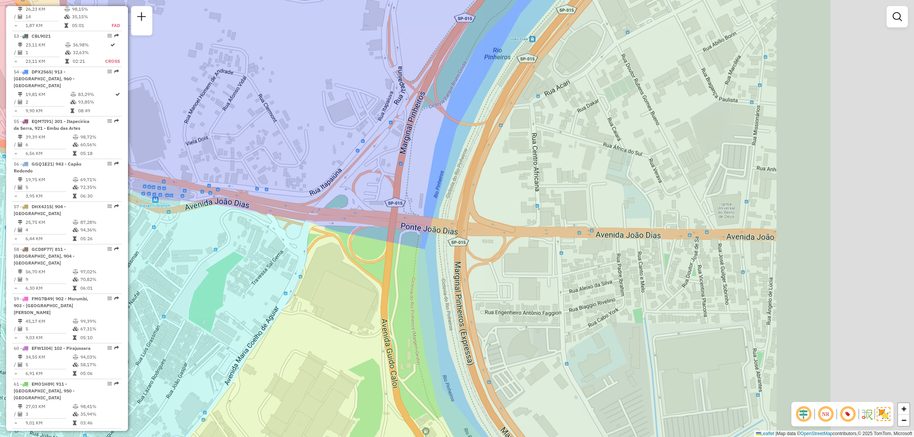
drag, startPoint x: 734, startPoint y: 226, endPoint x: 561, endPoint y: 214, distance: 173.3
click at [561, 214] on div "Janela de atendimento Grade de atendimento Capacidade Transportadoras Veículos …" at bounding box center [457, 218] width 914 height 437
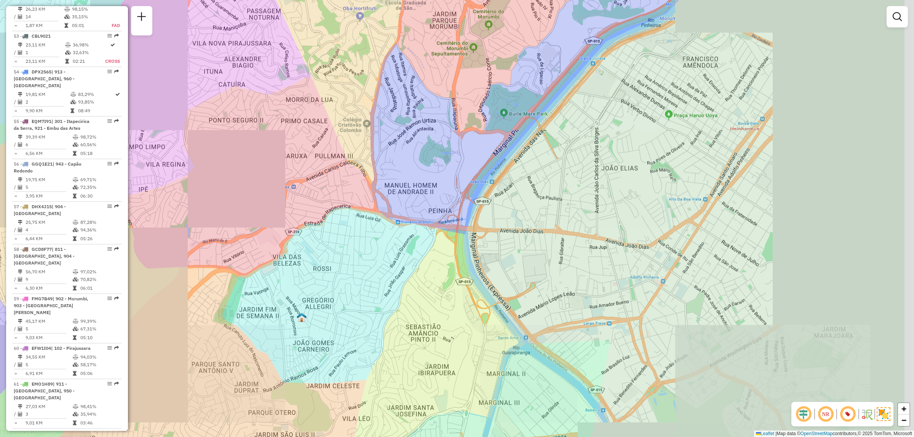
drag, startPoint x: 724, startPoint y: 179, endPoint x: 603, endPoint y: 214, distance: 126.0
click at [603, 214] on div "Janela de atendimento Grade de atendimento Capacidade Transportadoras Veículos …" at bounding box center [457, 218] width 914 height 437
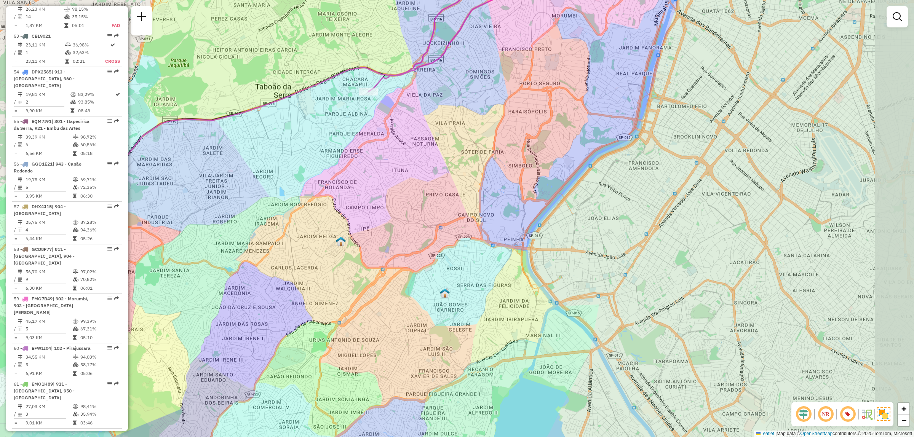
drag, startPoint x: 800, startPoint y: 124, endPoint x: 722, endPoint y: 165, distance: 87.9
click at [722, 165] on div "Janela de atendimento Grade de atendimento Capacidade Transportadoras Veículos …" at bounding box center [457, 218] width 914 height 437
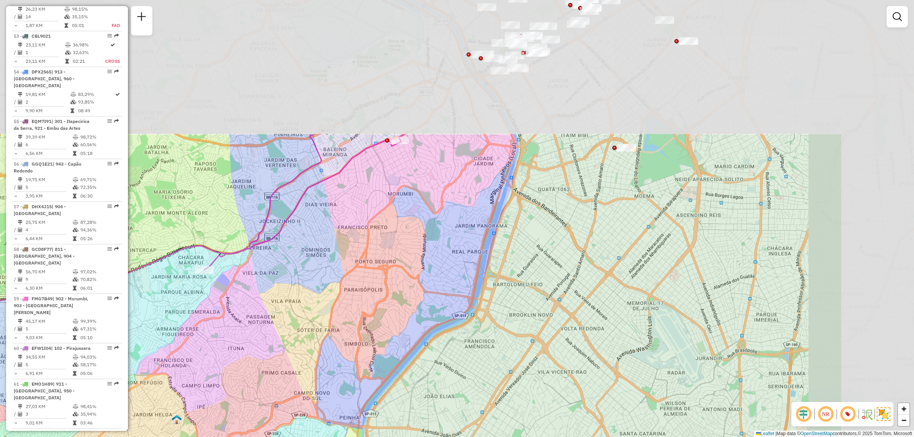
drag, startPoint x: 818, startPoint y: 118, endPoint x: 650, endPoint y: 297, distance: 245.5
click at [650, 297] on div "Janela de atendimento Grade de atendimento Capacidade Transportadoras Veículos …" at bounding box center [457, 218] width 914 height 437
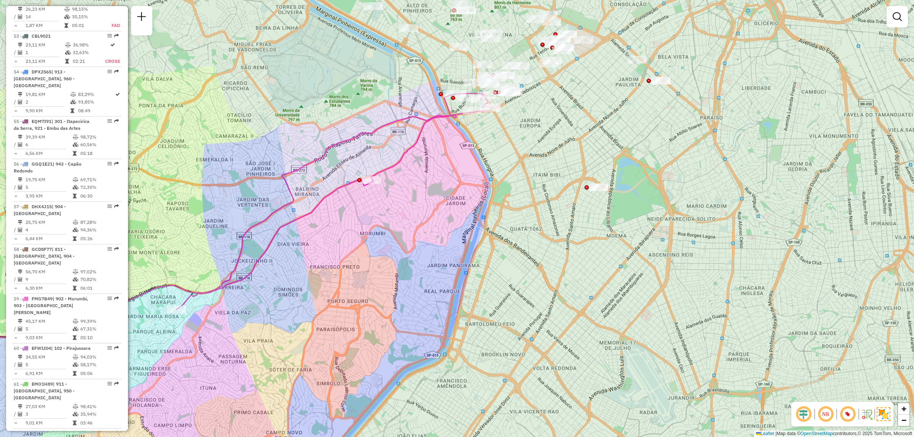
drag, startPoint x: 769, startPoint y: 166, endPoint x: 745, endPoint y: 205, distance: 45.3
click at [745, 205] on div "Janela de atendimento Grade de atendimento Capacidade Transportadoras Veículos …" at bounding box center [457, 218] width 914 height 437
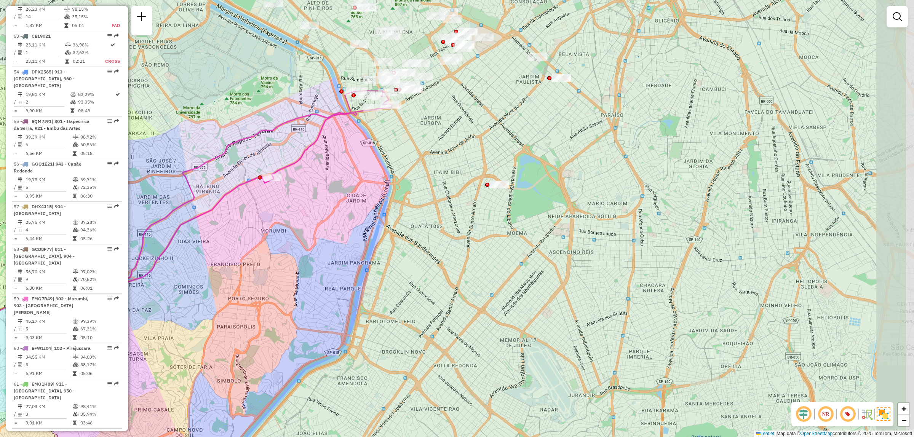
drag, startPoint x: 794, startPoint y: 197, endPoint x: 720, endPoint y: 191, distance: 74.1
click at [720, 191] on div "Janela de atendimento Grade de atendimento Capacidade Transportadoras Veículos …" at bounding box center [457, 218] width 914 height 437
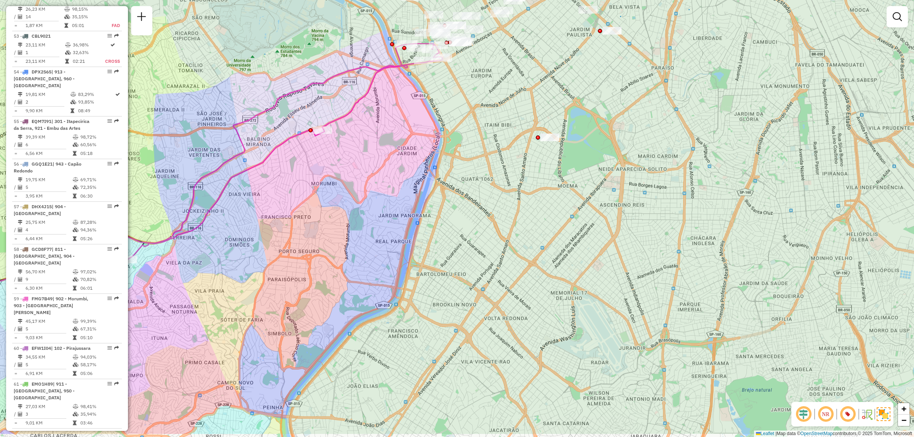
drag, startPoint x: 528, startPoint y: 317, endPoint x: 555, endPoint y: 229, distance: 91.6
click at [579, 269] on div "Janela de atendimento Grade de atendimento Capacidade Transportadoras Veículos …" at bounding box center [457, 218] width 914 height 437
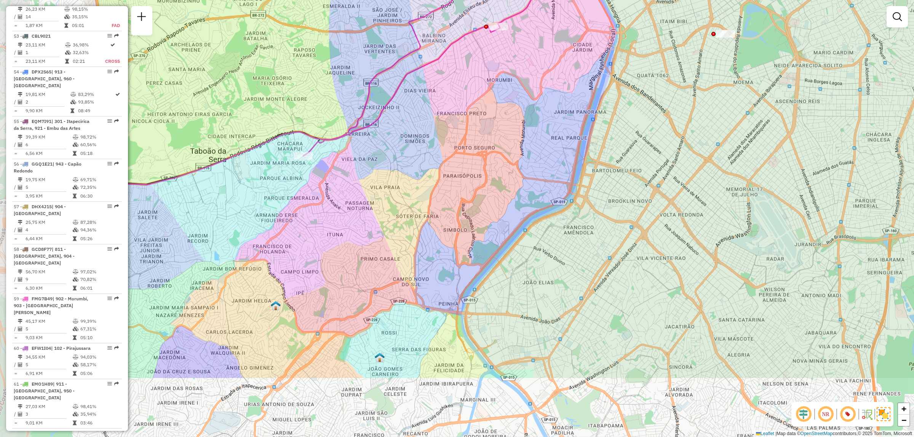
drag, startPoint x: 464, startPoint y: 289, endPoint x: 594, endPoint y: 209, distance: 153.2
click at [594, 209] on div "Janela de atendimento Grade de atendimento Capacidade Transportadoras Veículos …" at bounding box center [457, 218] width 914 height 437
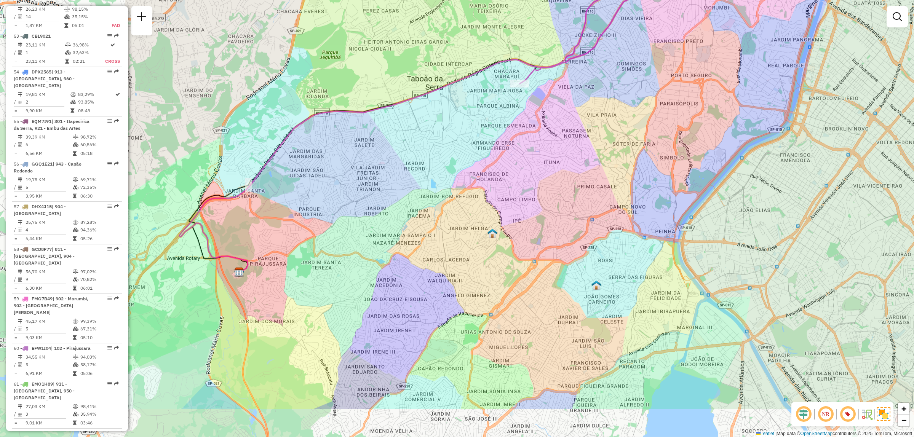
drag, startPoint x: 460, startPoint y: 257, endPoint x: 692, endPoint y: 198, distance: 239.4
click at [680, 185] on div "Janela de atendimento Grade de atendimento Capacidade Transportadoras Veículos …" at bounding box center [457, 218] width 914 height 437
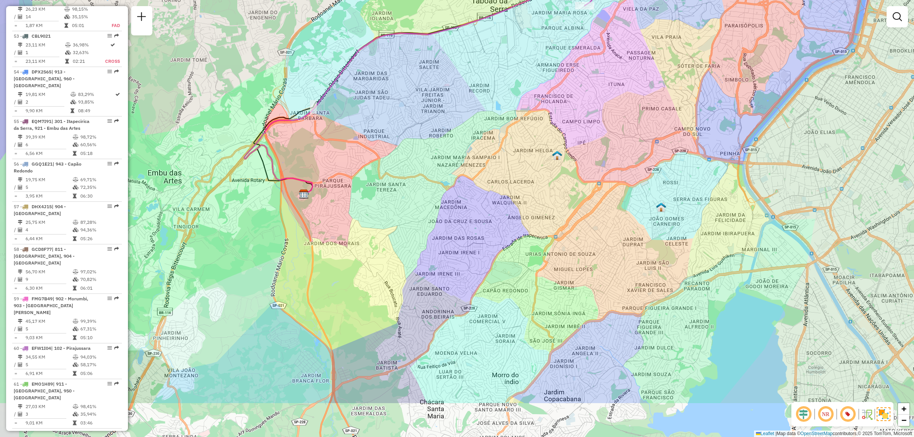
drag, startPoint x: 555, startPoint y: 337, endPoint x: 737, endPoint y: 169, distance: 248.2
click at [616, 260] on div "Janela de atendimento Grade de atendimento Capacidade Transportadoras Veículos …" at bounding box center [457, 218] width 914 height 437
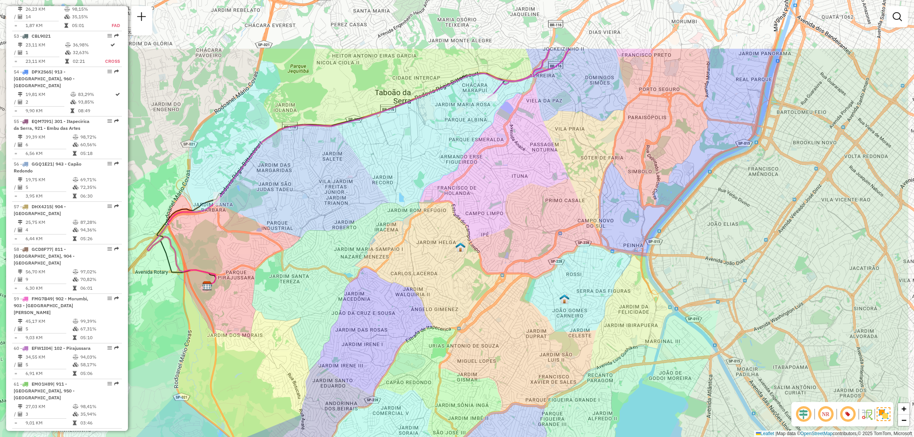
drag, startPoint x: 785, startPoint y: 168, endPoint x: 694, endPoint y: 260, distance: 129.5
click at [694, 261] on div "Janela de atendimento Grade de atendimento Capacidade Transportadoras Veículos …" at bounding box center [457, 218] width 914 height 437
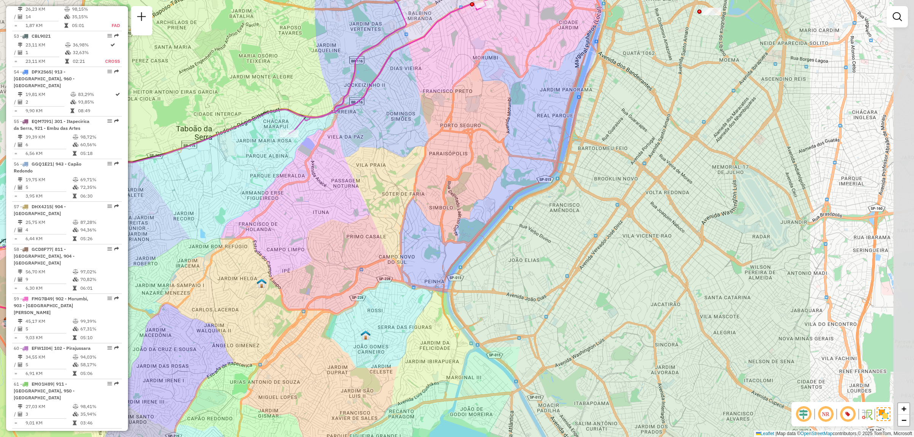
drag, startPoint x: 855, startPoint y: 144, endPoint x: 596, endPoint y: 188, distance: 262.7
click at [596, 188] on div "Janela de atendimento Grade de atendimento Capacidade Transportadoras Veículos …" at bounding box center [457, 218] width 914 height 437
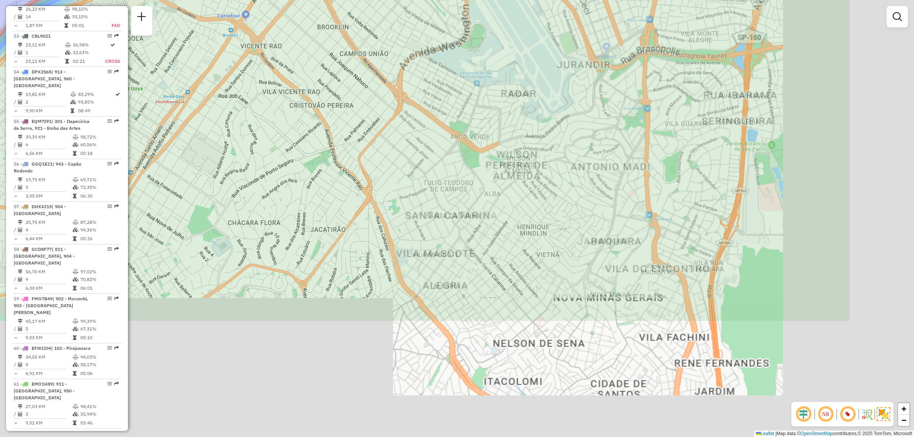
drag, startPoint x: 821, startPoint y: 185, endPoint x: 653, endPoint y: 54, distance: 213.0
click at [658, 39] on div "Janela de atendimento Grade de atendimento Capacidade Transportadoras Veículos …" at bounding box center [457, 218] width 914 height 437
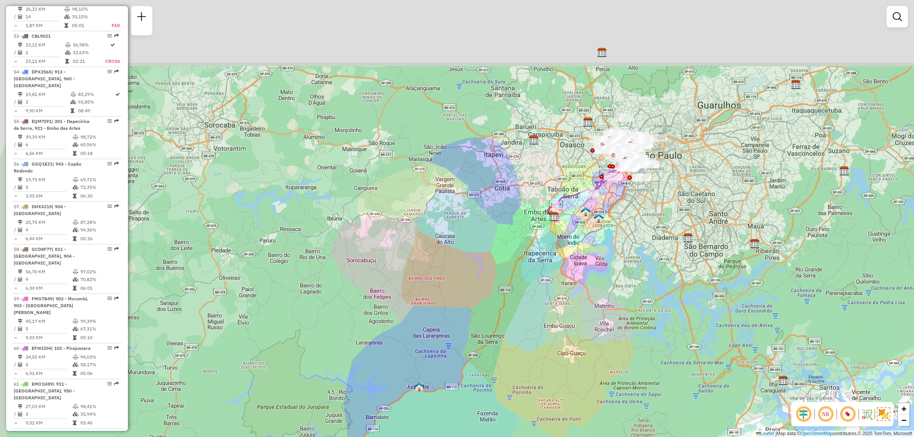
drag, startPoint x: 669, startPoint y: 59, endPoint x: 693, endPoint y: 168, distance: 111.2
click at [693, 168] on div "Janela de atendimento Grade de atendimento Capacidade Transportadoras Veículos …" at bounding box center [457, 218] width 914 height 437
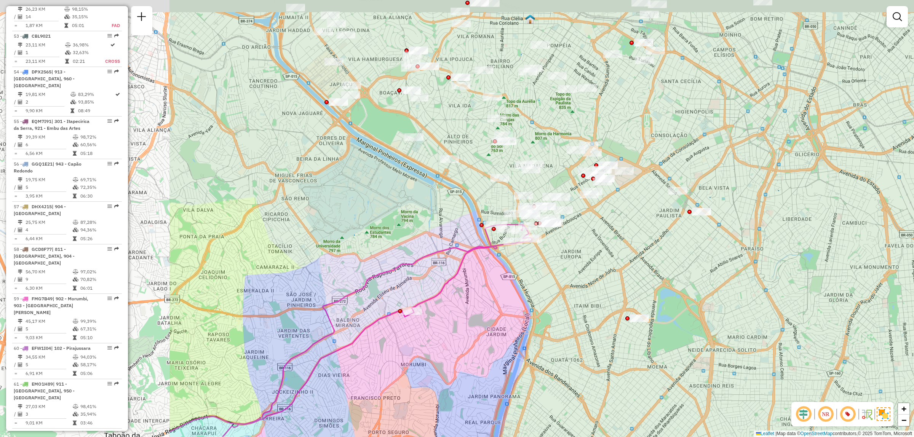
drag, startPoint x: 535, startPoint y: 176, endPoint x: 796, endPoint y: 212, distance: 263.7
click at [796, 212] on div "Janela de atendimento Grade de atendimento Capacidade Transportadoras Veículos …" at bounding box center [457, 218] width 914 height 437
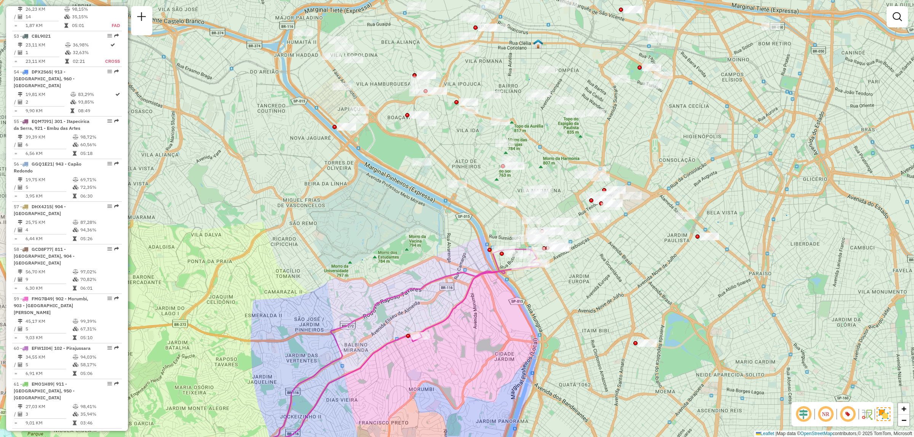
drag, startPoint x: 780, startPoint y: 155, endPoint x: 788, endPoint y: 181, distance: 27.2
click at [788, 181] on div "Janela de atendimento Grade de atendimento Capacidade Transportadoras Veículos …" at bounding box center [457, 218] width 914 height 437
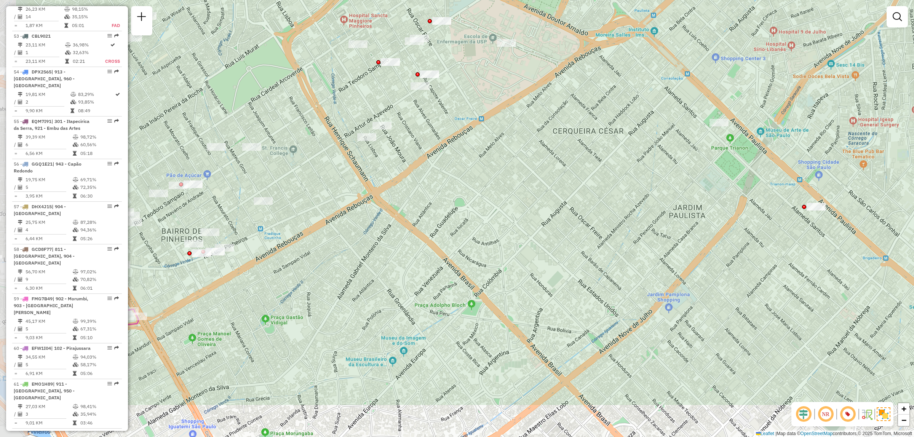
drag, startPoint x: 654, startPoint y: 300, endPoint x: 759, endPoint y: 230, distance: 126.0
click at [759, 230] on div "Janela de atendimento Grade de atendimento Capacidade Transportadoras Veículos …" at bounding box center [457, 218] width 914 height 437
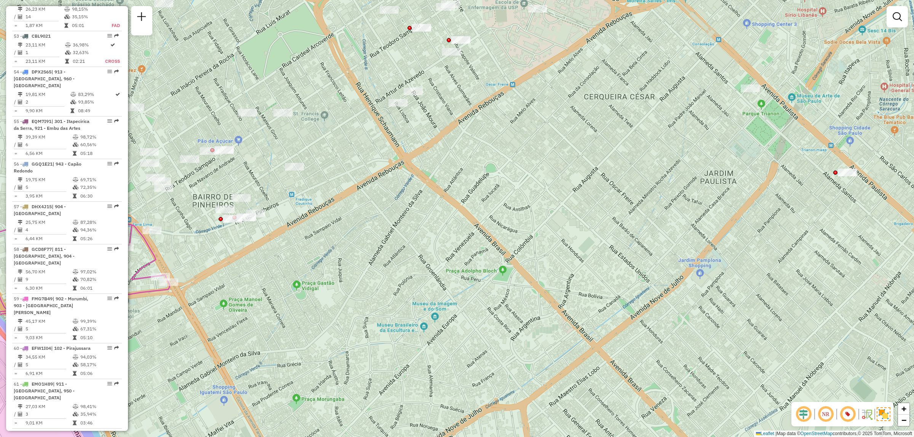
drag, startPoint x: 593, startPoint y: 293, endPoint x: 623, endPoint y: 259, distance: 45.1
click at [623, 259] on div "Janela de atendimento Grade de atendimento Capacidade Transportadoras Veículos …" at bounding box center [457, 218] width 914 height 437
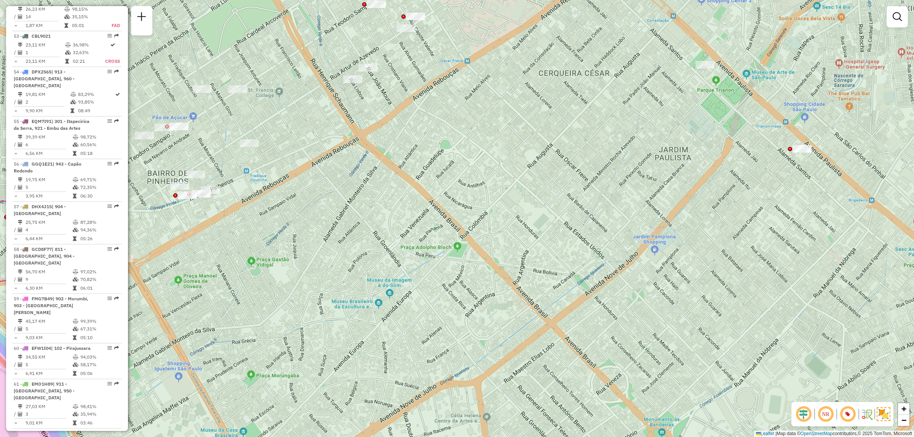
drag, startPoint x: 775, startPoint y: 268, endPoint x: 730, endPoint y: 244, distance: 51.1
click at [730, 244] on div "Janela de atendimento Grade de atendimento Capacidade Transportadoras Veículos …" at bounding box center [457, 218] width 914 height 437
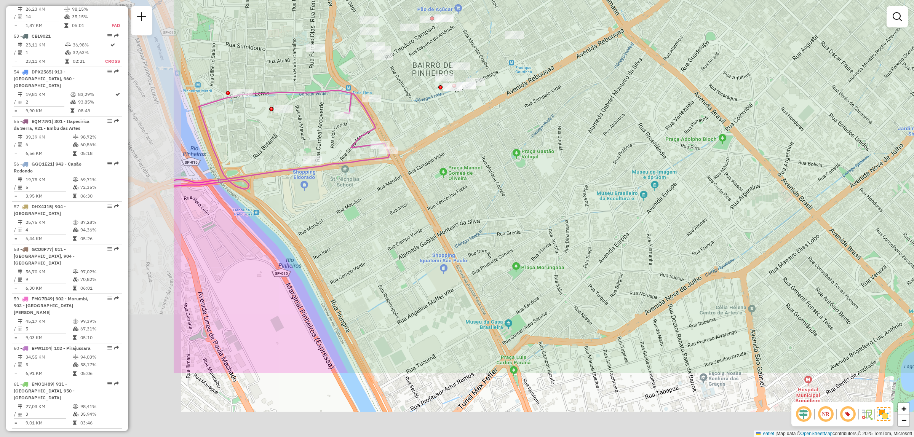
drag, startPoint x: 354, startPoint y: 145, endPoint x: 702, endPoint y: 12, distance: 372.0
click at [702, 12] on div "Janela de atendimento Grade de atendimento Capacidade Transportadoras Veículos …" at bounding box center [457, 218] width 914 height 437
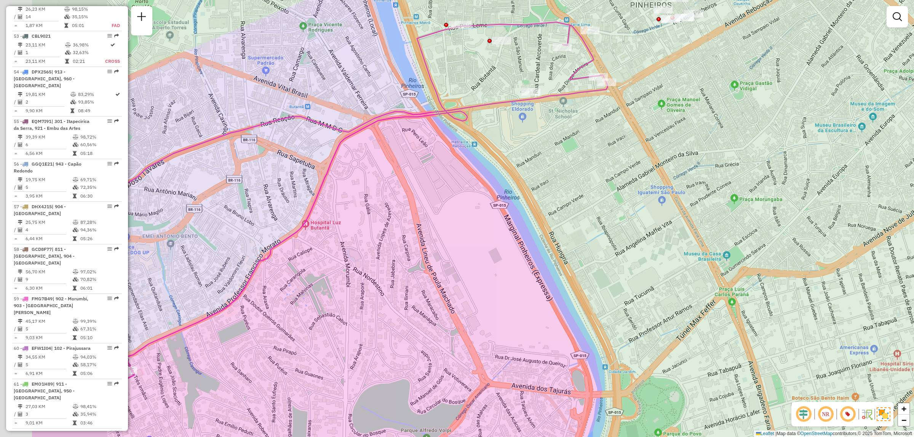
drag, startPoint x: 518, startPoint y: 147, endPoint x: 630, endPoint y: 112, distance: 116.4
click at [630, 112] on div "Janela de atendimento Grade de atendimento Capacidade Transportadoras Veículos …" at bounding box center [457, 218] width 914 height 437
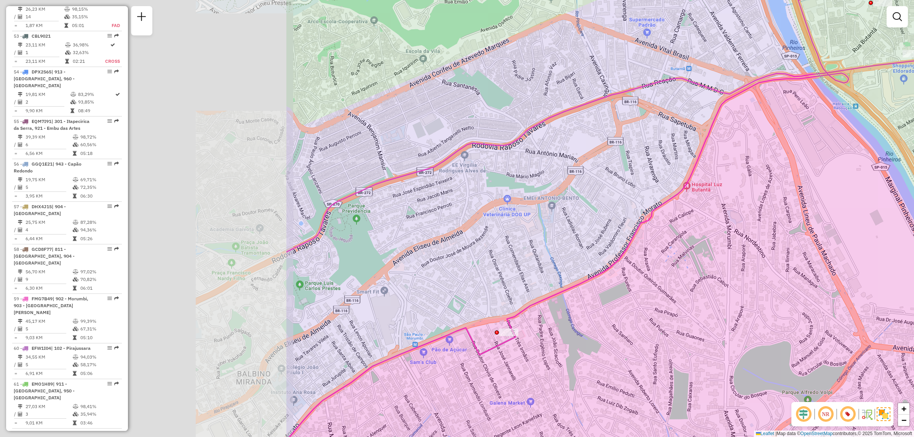
drag, startPoint x: 356, startPoint y: 125, endPoint x: 722, endPoint y: 92, distance: 367.9
click at [722, 92] on icon at bounding box center [637, 157] width 702 height 347
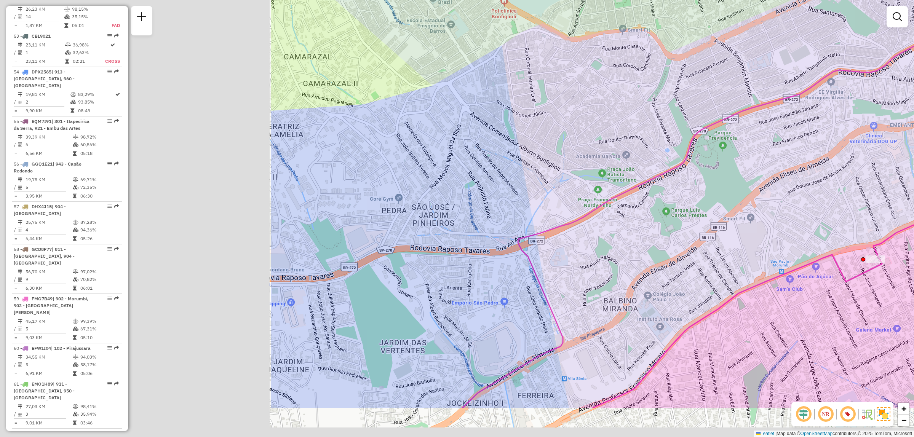
drag, startPoint x: 262, startPoint y: 288, endPoint x: 665, endPoint y: 180, distance: 417.2
click at [607, 215] on div "Janela de atendimento Grade de atendimento Capacidade Transportadoras Veículos …" at bounding box center [457, 218] width 914 height 437
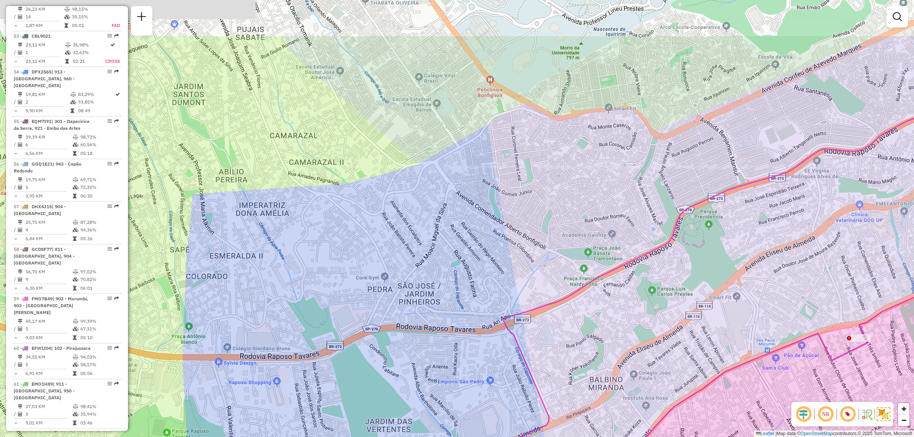
drag, startPoint x: 756, startPoint y: 136, endPoint x: 734, endPoint y: 216, distance: 83.1
click at [734, 216] on div "Janela de atendimento Grade de atendimento Capacidade Transportadoras Veículos …" at bounding box center [457, 218] width 914 height 437
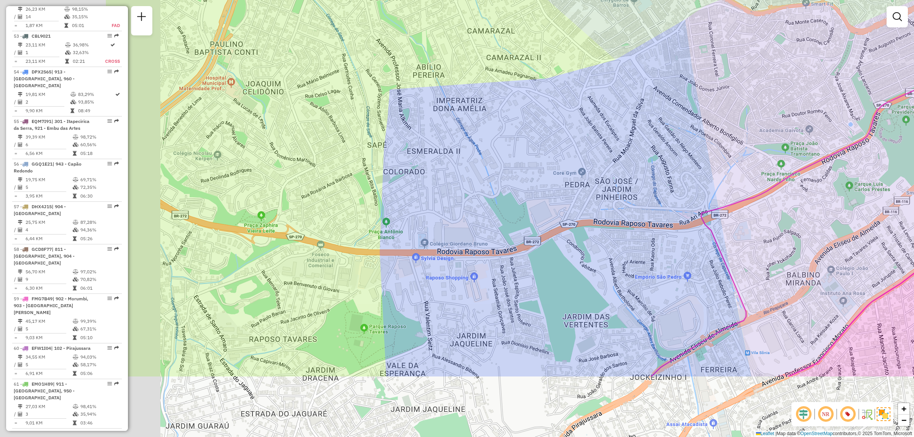
drag, startPoint x: 392, startPoint y: 330, endPoint x: 707, endPoint y: 193, distance: 343.0
click at [723, 178] on div "Janela de atendimento Grade de atendimento Capacidade Transportadoras Veículos …" at bounding box center [457, 218] width 914 height 437
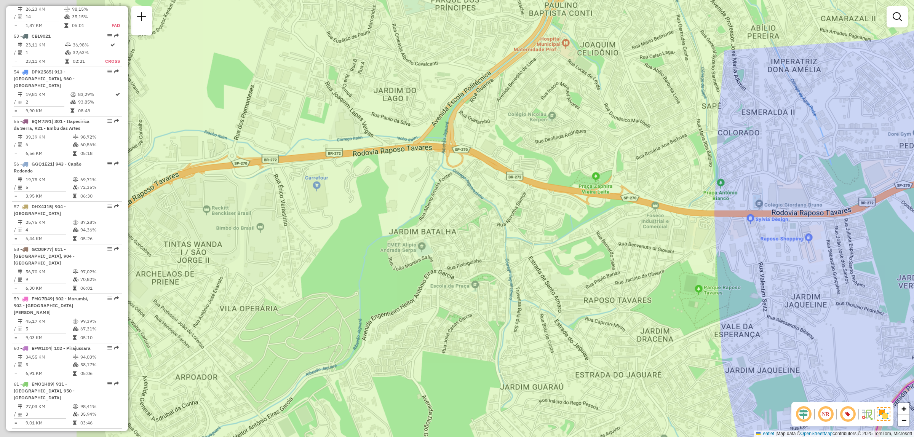
drag, startPoint x: 414, startPoint y: 275, endPoint x: 591, endPoint y: 264, distance: 178.2
click at [587, 297] on div "Janela de atendimento Grade de atendimento Capacidade Transportadoras Veículos …" at bounding box center [457, 218] width 914 height 437
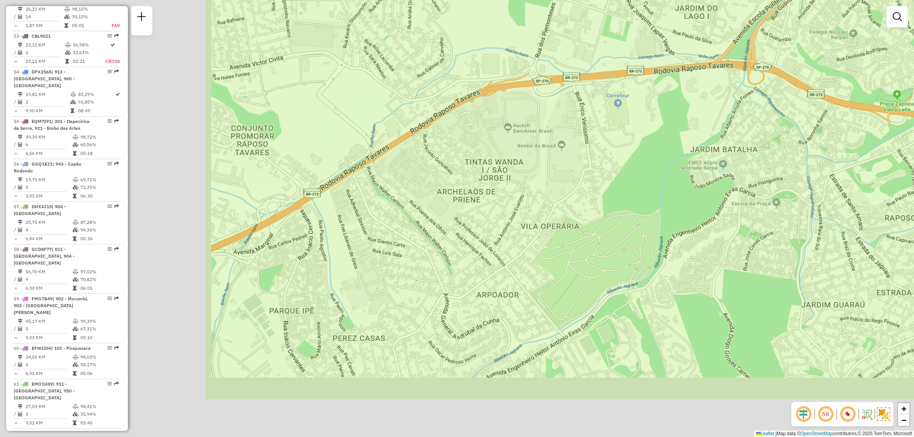
drag, startPoint x: 374, startPoint y: 219, endPoint x: 708, endPoint y: 99, distance: 355.6
click at [708, 99] on div "Janela de atendimento Grade de atendimento Capacidade Transportadoras Veículos …" at bounding box center [457, 218] width 914 height 437
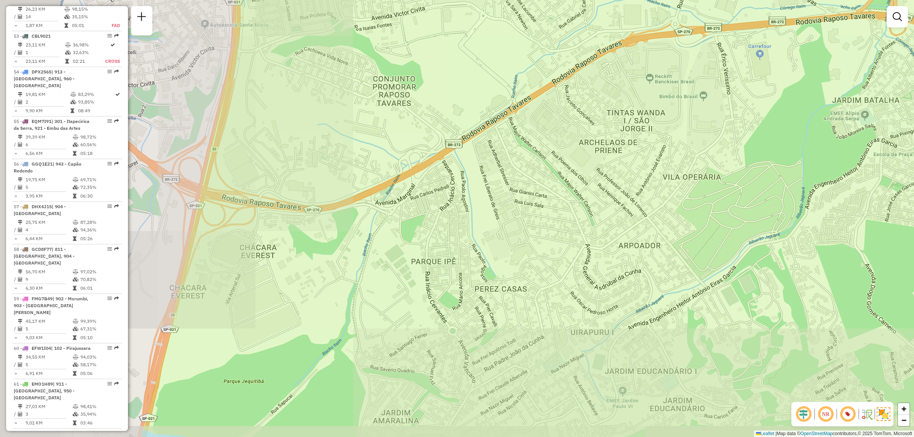
drag, startPoint x: 507, startPoint y: 178, endPoint x: 808, endPoint y: 172, distance: 300.5
click at [806, 169] on div "Janela de atendimento Grade de atendimento Capacidade Transportadoras Veículos …" at bounding box center [457, 218] width 914 height 437
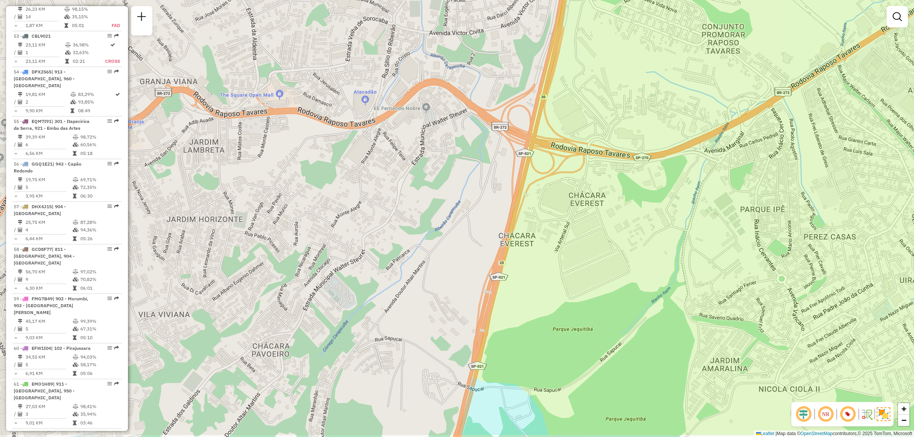
drag, startPoint x: 517, startPoint y: 264, endPoint x: 552, endPoint y: 184, distance: 87.3
click at [542, 213] on div "Janela de atendimento Grade de atendimento Capacidade Transportadoras Veículos …" at bounding box center [457, 218] width 914 height 437
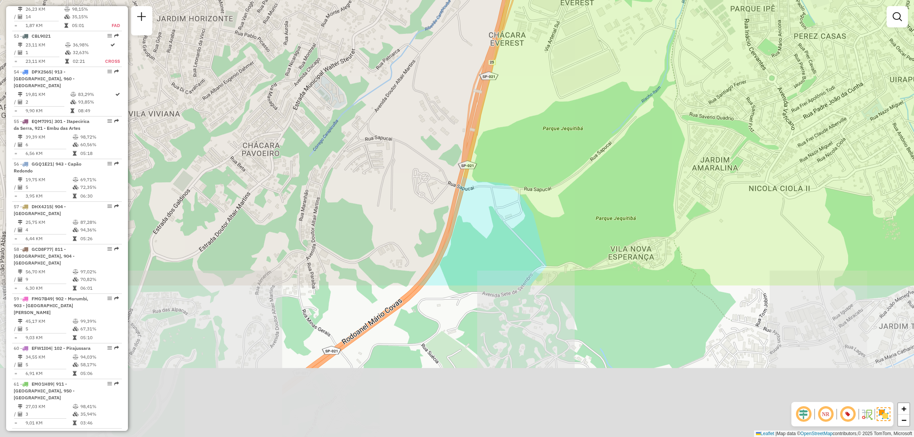
drag, startPoint x: 518, startPoint y: 257, endPoint x: 508, endPoint y: 61, distance: 196.0
click at [508, 61] on div "Janela de atendimento Grade de atendimento Capacidade Transportadoras Veículos …" at bounding box center [457, 218] width 914 height 437
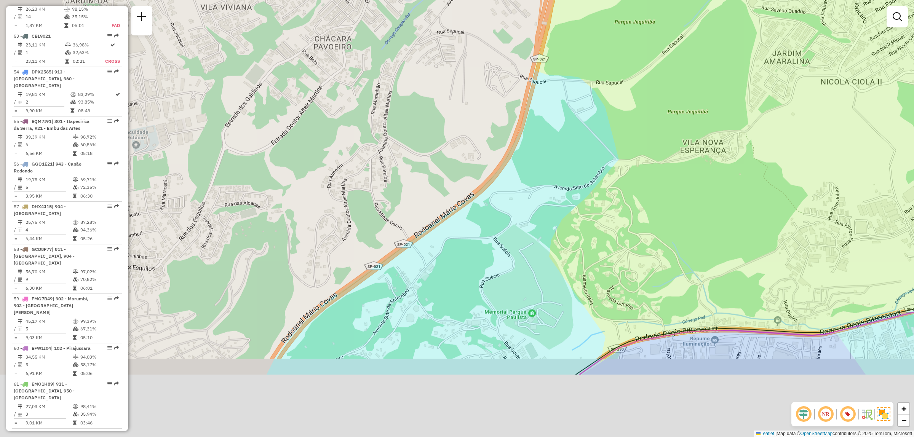
drag, startPoint x: 406, startPoint y: 301, endPoint x: 484, endPoint y: 162, distance: 159.5
click at [484, 162] on div "Janela de atendimento Grade de atendimento Capacidade Transportadoras Veículos …" at bounding box center [457, 218] width 914 height 437
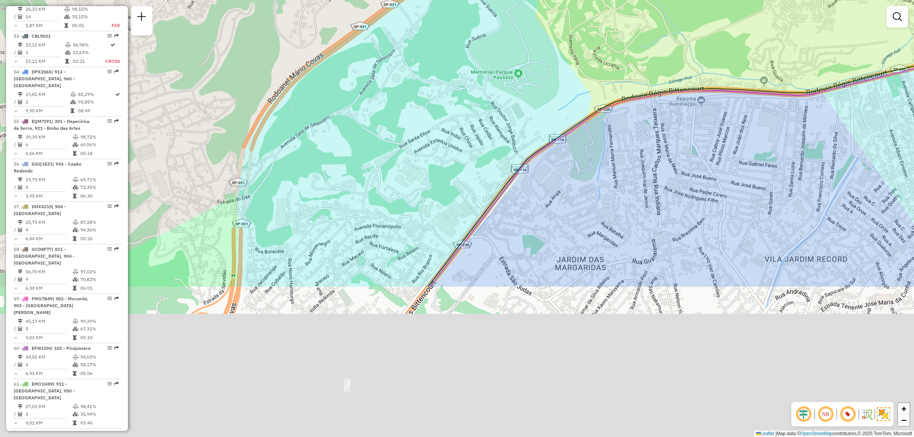
drag, startPoint x: 457, startPoint y: 187, endPoint x: 465, endPoint y: 51, distance: 137.0
click at [465, 51] on div "Janela de atendimento Grade de atendimento Capacidade Transportadoras Veículos …" at bounding box center [457, 218] width 914 height 437
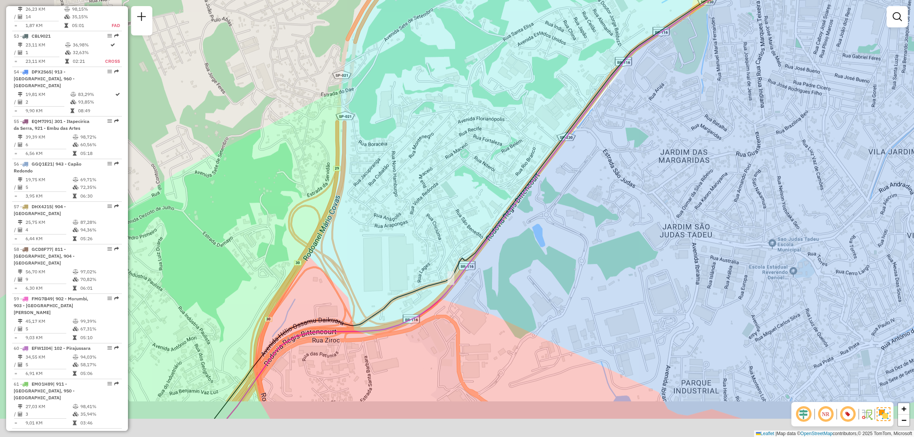
drag
click at [464, 168] on div "Janela de atendimento Grade de atendimento Capacidade Transportadoras Veículos …" at bounding box center [457, 218] width 914 height 437
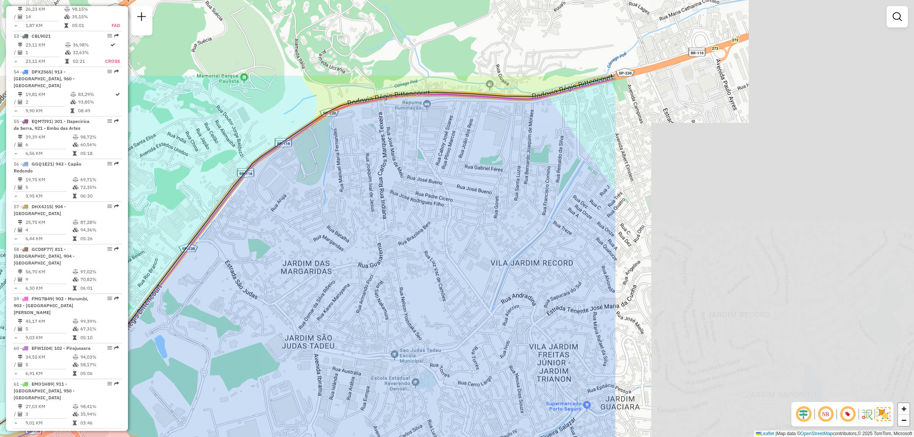
drag, startPoint x: 665, startPoint y: 233, endPoint x: 241, endPoint y: 419, distance: 463.3
click at [244, 412] on div "Janela de atendimento Grade de atendimento Capacidade Transportadoras Veículos …" at bounding box center [457, 218] width 914 height 437
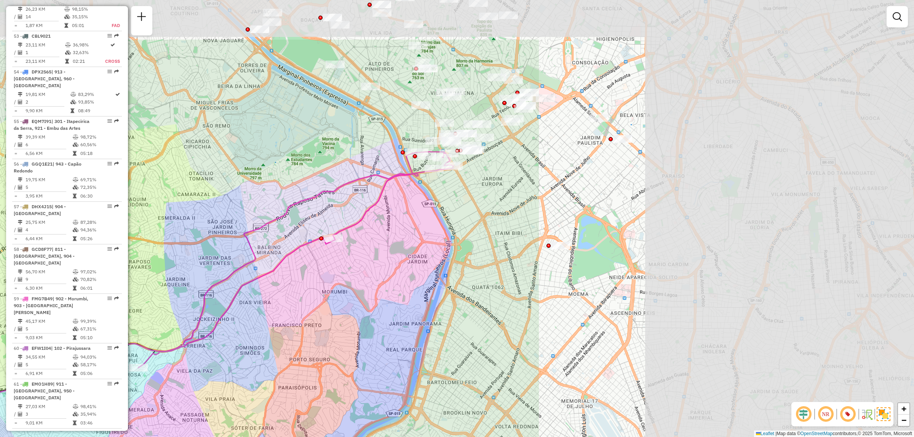
drag, startPoint x: 590, startPoint y: 376, endPoint x: 217, endPoint y: 447, distance: 379.0
click at [217, 437] on html "Aguarde... Pop-up bloqueado! Seu navegador bloqueou automáticamente a abertura …" at bounding box center [457, 218] width 914 height 437
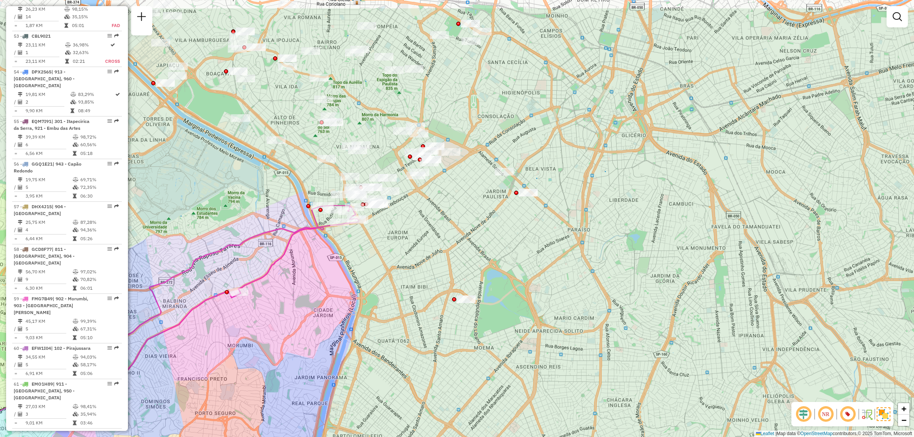
drag, startPoint x: 547, startPoint y: 315, endPoint x: 480, endPoint y: 370, distance: 87.1
click at [480, 370] on div "Janela de atendimento Grade de atendimento Capacidade Transportadoras Veículos …" at bounding box center [457, 218] width 914 height 437
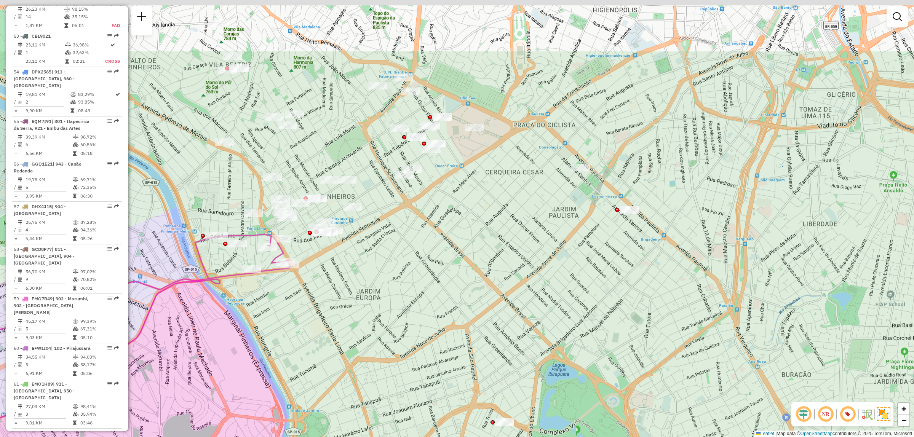
drag, startPoint x: 471, startPoint y: 197, endPoint x: 507, endPoint y: 310, distance: 118.4
click at [507, 310] on div "Janela de atendimento Grade de atendimento Capacidade Transportadoras Veículos …" at bounding box center [457, 218] width 914 height 437
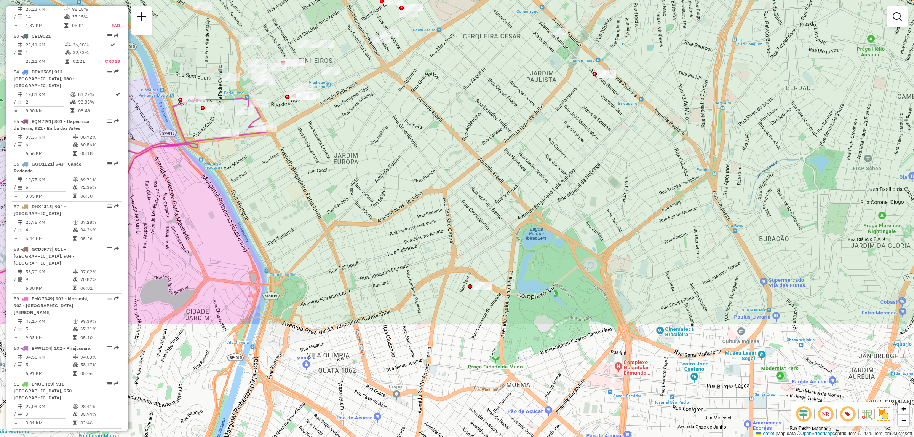
drag, startPoint x: 591, startPoint y: 254, endPoint x: 572, endPoint y: 114, distance: 141.4
click at [572, 114] on div "Janela de atendimento Grade de atendimento Capacidade Transportadoras Veículos …" at bounding box center [457, 218] width 914 height 437
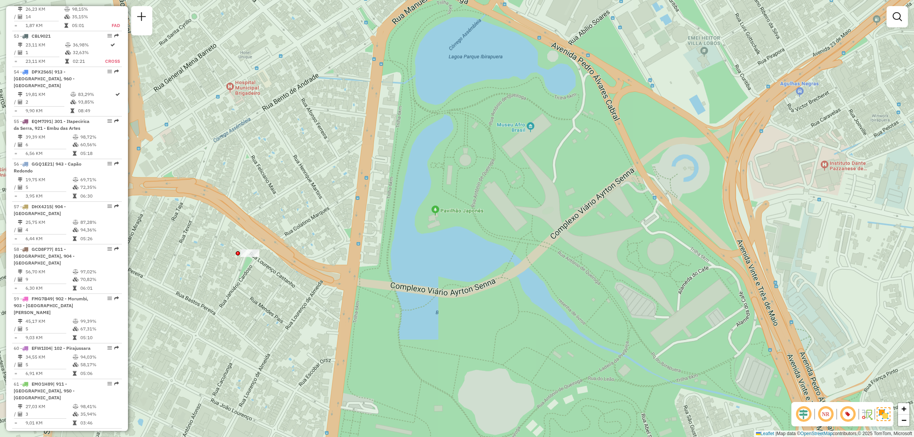
drag, startPoint x: 667, startPoint y: 181, endPoint x: 626, endPoint y: 218, distance: 54.7
click at [626, 218] on div "Janela de atendimento Grade de atendimento Capacidade Transportadoras Veículos …" at bounding box center [457, 218] width 914 height 437
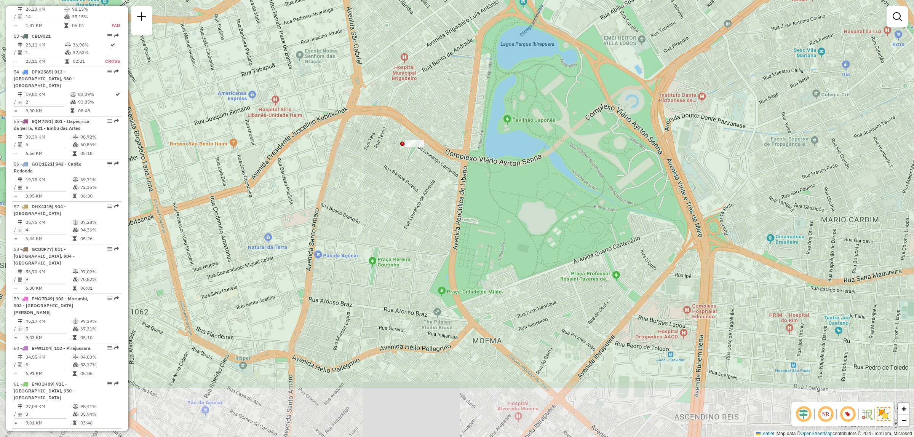
drag, startPoint x: 555, startPoint y: 286, endPoint x: 533, endPoint y: 193, distance: 95.5
click at [533, 193] on div "Janela de atendimento Grade de atendimento Capacidade Transportadoras Veículos …" at bounding box center [457, 218] width 914 height 437
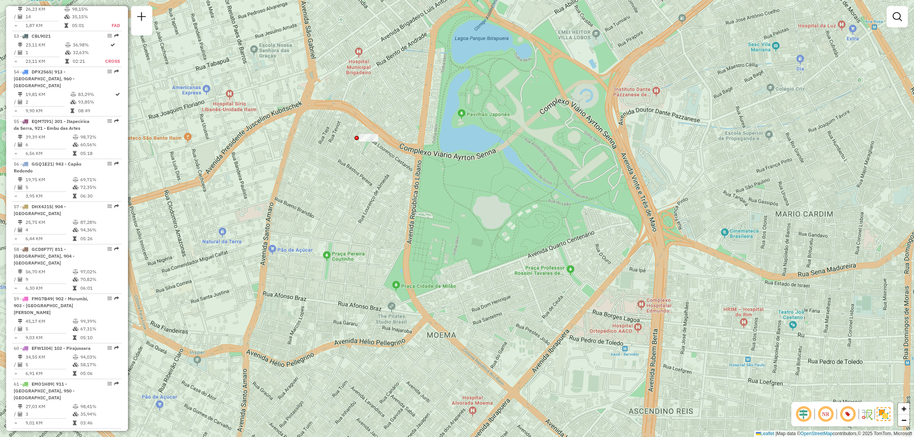
drag, startPoint x: 622, startPoint y: 315, endPoint x: 589, endPoint y: 311, distance: 33.3
click at [589, 311] on div "Janela de atendimento Grade de atendimento Capacidade Transportadoras Veículos …" at bounding box center [457, 218] width 914 height 437
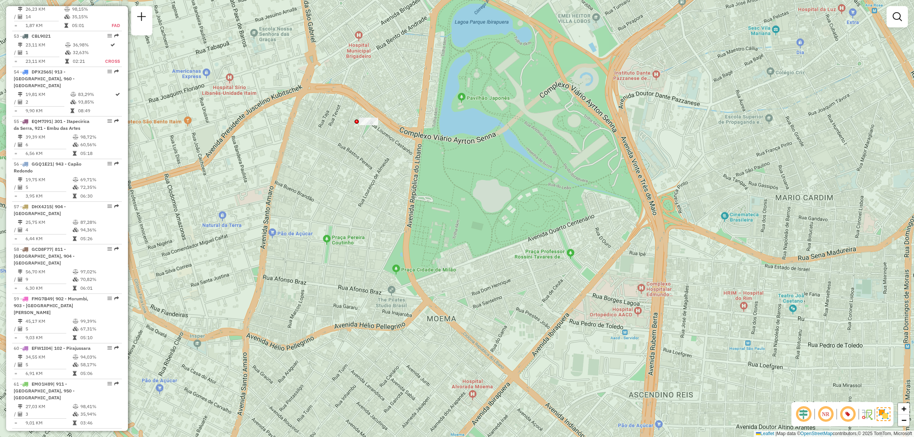
drag, startPoint x: 629, startPoint y: 361, endPoint x: 631, endPoint y: 348, distance: 12.3
click at [631, 348] on div "Janela de atendimento Grade de atendimento Capacidade Transportadoras Veículos …" at bounding box center [457, 218] width 914 height 437
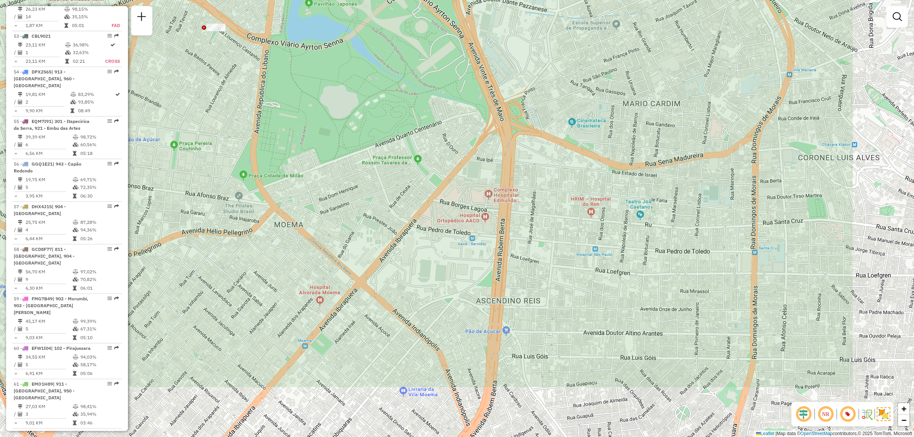
drag, startPoint x: 753, startPoint y: 347, endPoint x: 600, endPoint y: 252, distance: 179.4
click at [600, 252] on div "Janela de atendimento Grade de atendimento Capacidade Transportadoras Veículos …" at bounding box center [457, 218] width 914 height 437
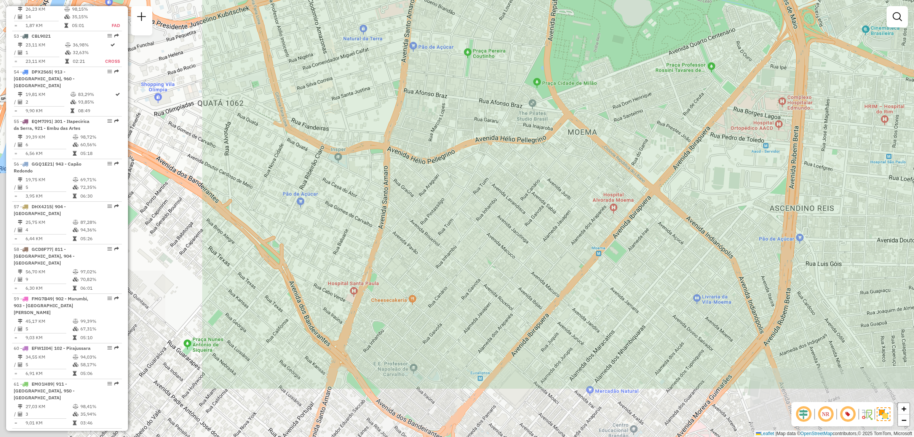
drag, startPoint x: 442, startPoint y: 339, endPoint x: 736, endPoint y: 246, distance: 307.9
click at [736, 246] on div "Janela de atendimento Grade de atendimento Capacidade Transportadoras Veículos …" at bounding box center [457, 218] width 914 height 437
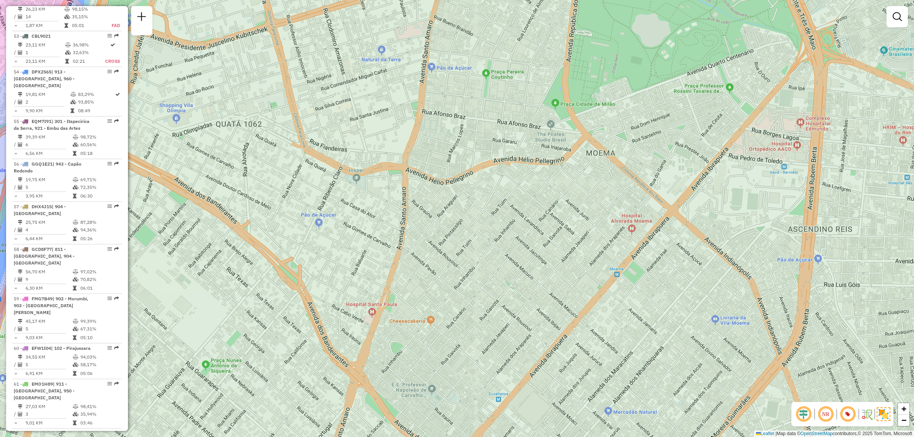
drag, startPoint x: 467, startPoint y: 181, endPoint x: 486, endPoint y: 202, distance: 27.8
click at [486, 202] on div "Janela de atendimento Grade de atendimento Capacidade Transportadoras Veículos …" at bounding box center [457, 218] width 914 height 437
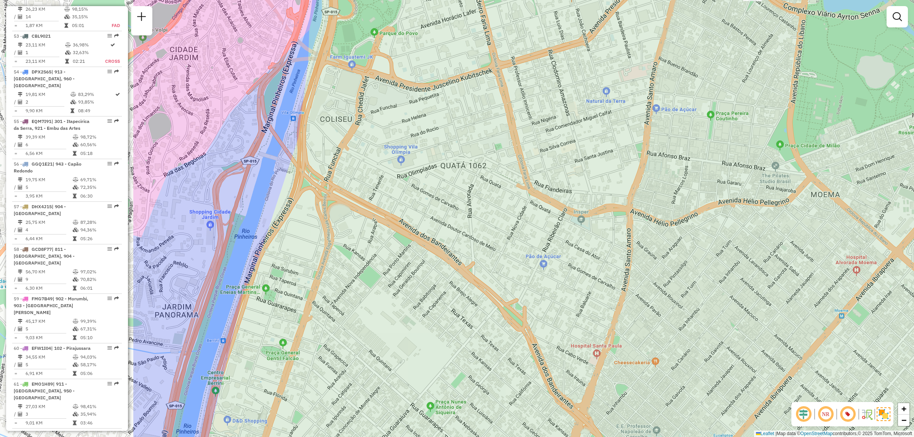
drag, startPoint x: 412, startPoint y: 294, endPoint x: 435, endPoint y: 417, distance: 125.9
click at [435, 417] on div "Janela de atendimento Grade de atendimento Capacidade Transportadoras Veículos …" at bounding box center [457, 218] width 914 height 437
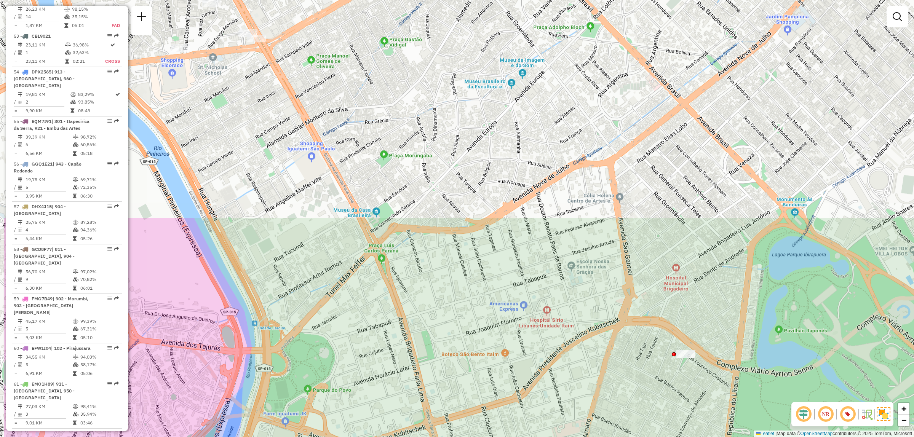
drag, startPoint x: 605, startPoint y: 133, endPoint x: 700, endPoint y: 395, distance: 278.8
click at [700, 395] on div "Janela de atendimento Grade de atendimento Capacidade Transportadoras Veículos …" at bounding box center [457, 218] width 914 height 437
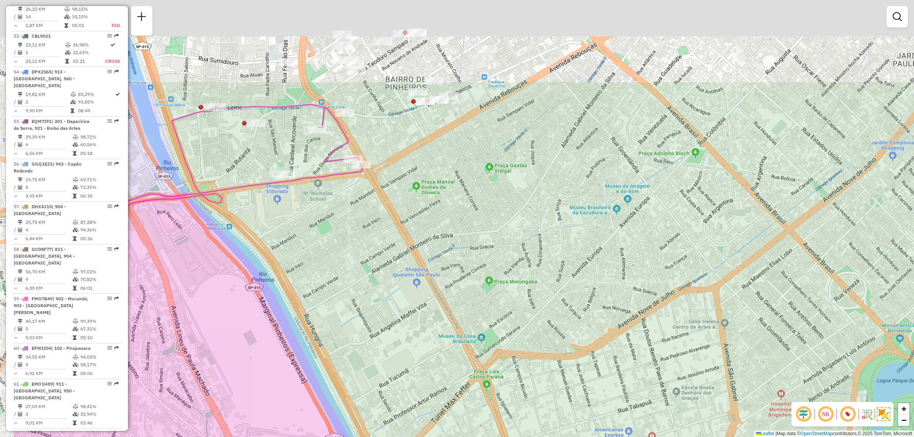
drag, startPoint x: 400, startPoint y: 230, endPoint x: 460, endPoint y: 335, distance: 120.4
click at [460, 335] on div "Janela de atendimento Grade de atendimento Capacidade Transportadoras Veículos …" at bounding box center [457, 218] width 914 height 437
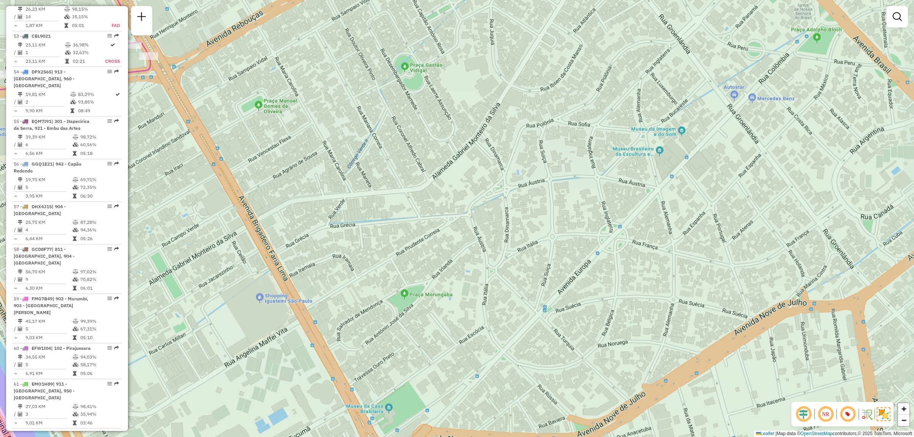
drag, startPoint x: 577, startPoint y: 310, endPoint x: 492, endPoint y: 305, distance: 85.8
click at [492, 305] on div "Janela de atendimento Grade de atendimento Capacidade Transportadoras Veículos …" at bounding box center [457, 218] width 914 height 437
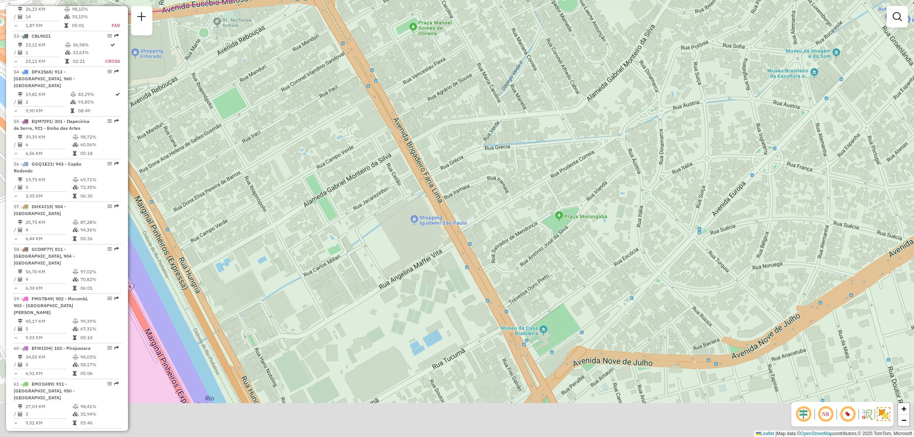
drag, startPoint x: 418, startPoint y: 331, endPoint x: 562, endPoint y: 250, distance: 165.4
click at [562, 250] on div "Janela de atendimento Grade de atendimento Capacidade Transportadoras Veículos …" at bounding box center [457, 218] width 914 height 437
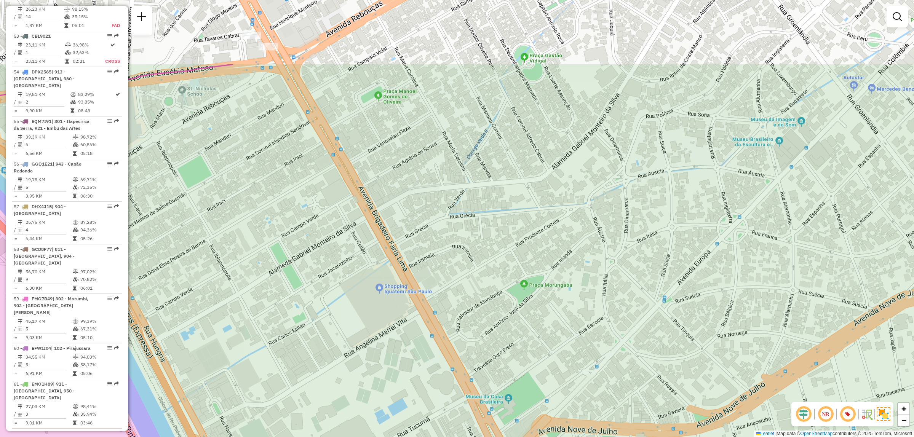
drag, startPoint x: 623, startPoint y: 130, endPoint x: 560, endPoint y: 239, distance: 125.6
click at [576, 235] on div "Janela de atendimento Grade de atendimento Capacidade Transportadoras Veículos …" at bounding box center [457, 218] width 914 height 437
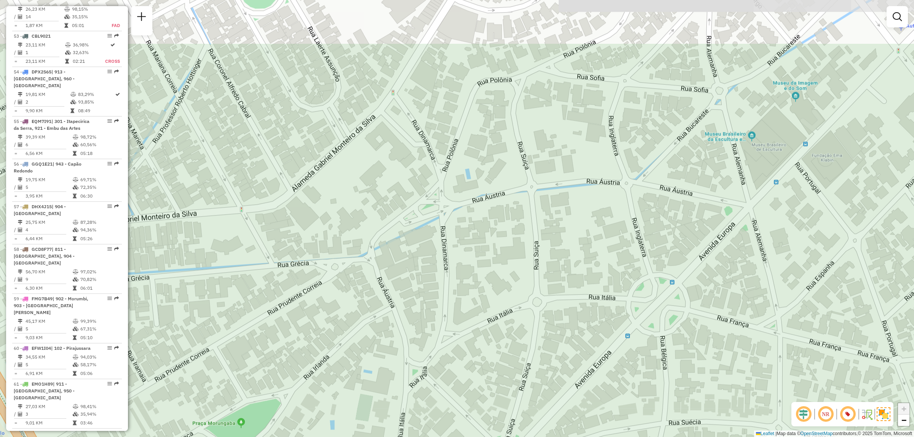
drag, startPoint x: 751, startPoint y: 149, endPoint x: 733, endPoint y: 202, distance: 56.5
click at [733, 202] on div "Janela de atendimento Grade de atendimento Capacidade Transportadoras Veículos …" at bounding box center [457, 218] width 914 height 437
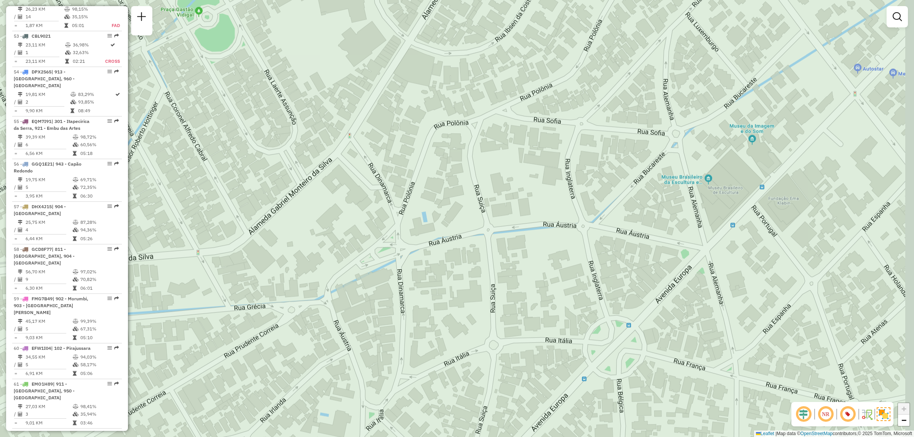
drag, startPoint x: 842, startPoint y: 171, endPoint x: 803, endPoint y: 214, distance: 58.5
click at [803, 216] on div "Janela de atendimento Grade de atendimento Capacidade Transportadoras Veículos …" at bounding box center [457, 218] width 914 height 437
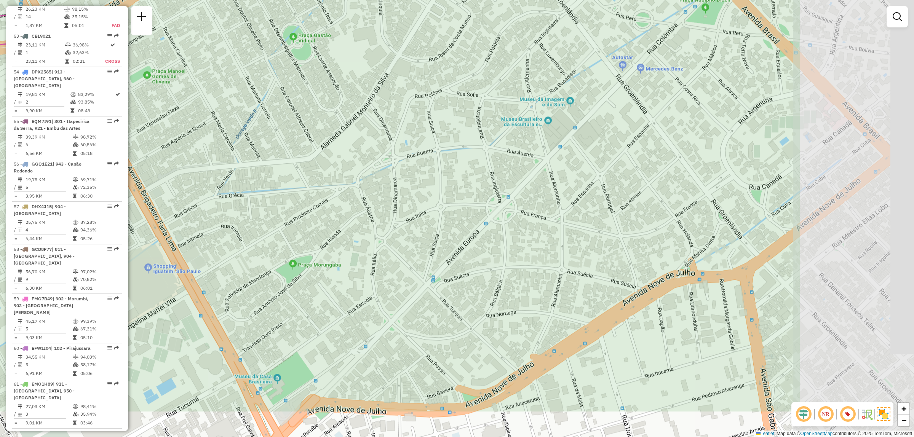
drag, startPoint x: 865, startPoint y: 194, endPoint x: 660, endPoint y: 124, distance: 217.0
click at [660, 124] on div "Janela de atendimento Grade de atendimento Capacidade Transportadoras Veículos …" at bounding box center [457, 218] width 914 height 437
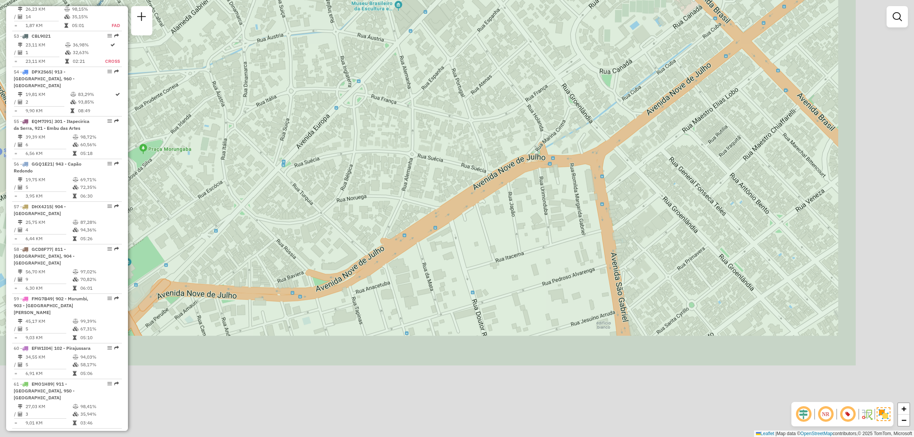
drag, startPoint x: 798, startPoint y: 324, endPoint x: 642, endPoint y: 190, distance: 205.8
click at [642, 192] on div "Janela de atendimento Grade de atendimento Capacidade Transportadoras Veículos …" at bounding box center [457, 218] width 914 height 437
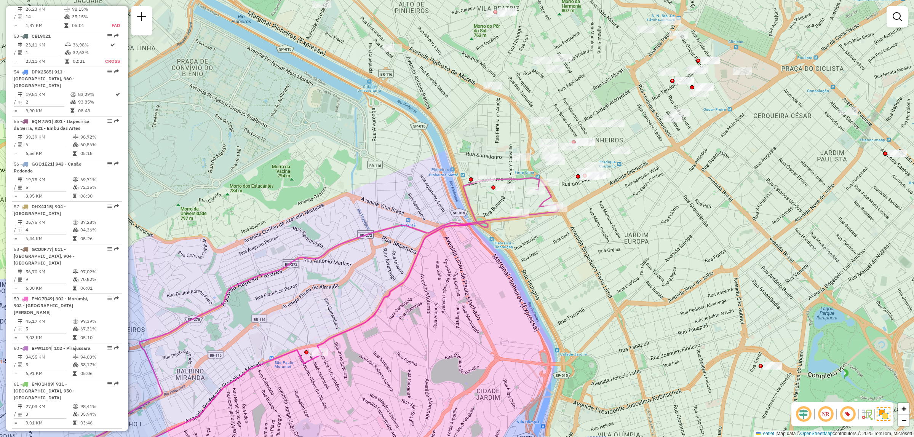
drag, startPoint x: 622, startPoint y: 235, endPoint x: 625, endPoint y: 259, distance: 24.6
click at [625, 259] on div "Janela de atendimento Grade de atendimento Capacidade Transportadoras Veículos …" at bounding box center [457, 218] width 914 height 437
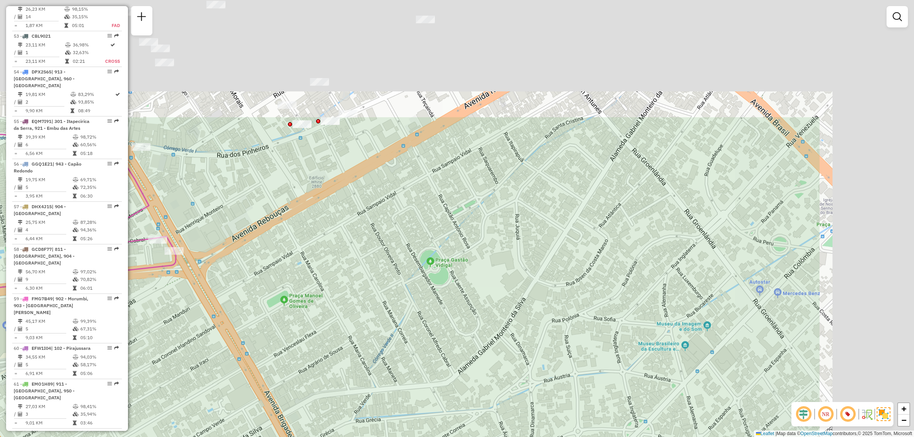
drag, startPoint x: 593, startPoint y: 246, endPoint x: 553, endPoint y: 289, distance: 59.3
click at [553, 289] on div "Janela de atendimento Grade de atendimento Capacidade Transportadoras Veículos …" at bounding box center [457, 218] width 914 height 437
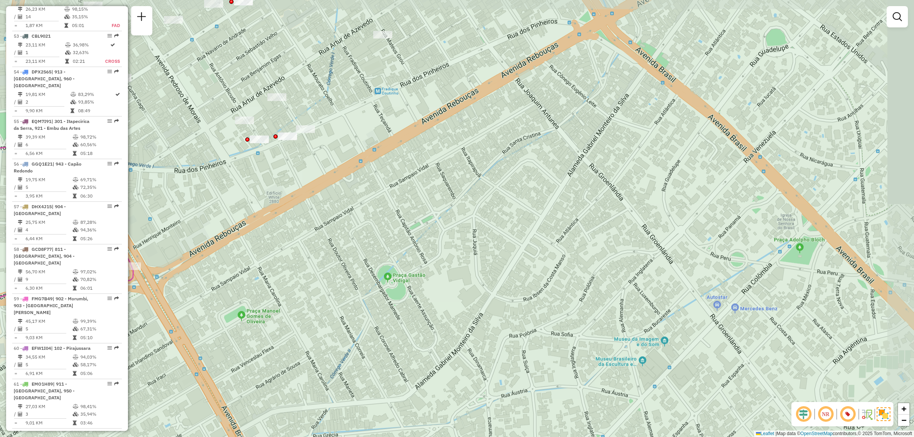
drag, startPoint x: 813, startPoint y: 155, endPoint x: 775, endPoint y: 167, distance: 39.8
click at [775, 167] on div "Janela de atendimento Grade de atendimento Capacidade Transportadoras Veículos …" at bounding box center [457, 218] width 914 height 437
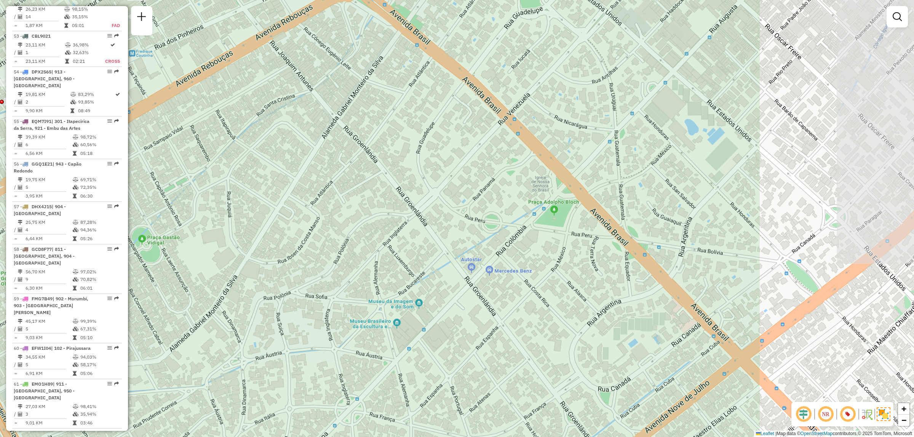
drag, startPoint x: 738, startPoint y: 153, endPoint x: 490, endPoint y: 110, distance: 252.1
click at [490, 110] on div "Janela de atendimento Grade de atendimento Capacidade Transportadoras Veículos …" at bounding box center [457, 218] width 914 height 437
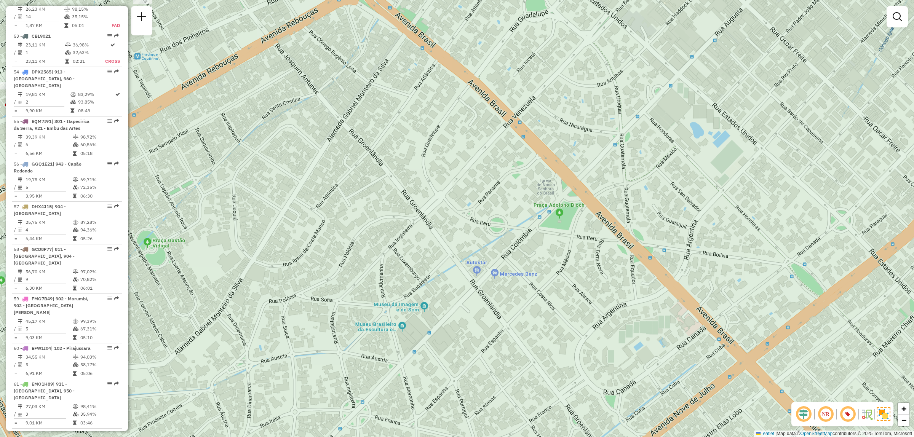
drag, startPoint x: 476, startPoint y: 140, endPoint x: 486, endPoint y: 146, distance: 11.3
click at [486, 146] on div "Janela de atendimento Grade de atendimento Capacidade Transportadoras Veículos …" at bounding box center [457, 218] width 914 height 437
click at [558, 221] on div "Janela de atendimento Grade de atendimento Capacidade Transportadoras Veículos …" at bounding box center [457, 218] width 914 height 437
click at [562, 216] on div "Janela de atendimento Grade de atendimento Capacidade Transportadoras Veículos …" at bounding box center [457, 218] width 914 height 437
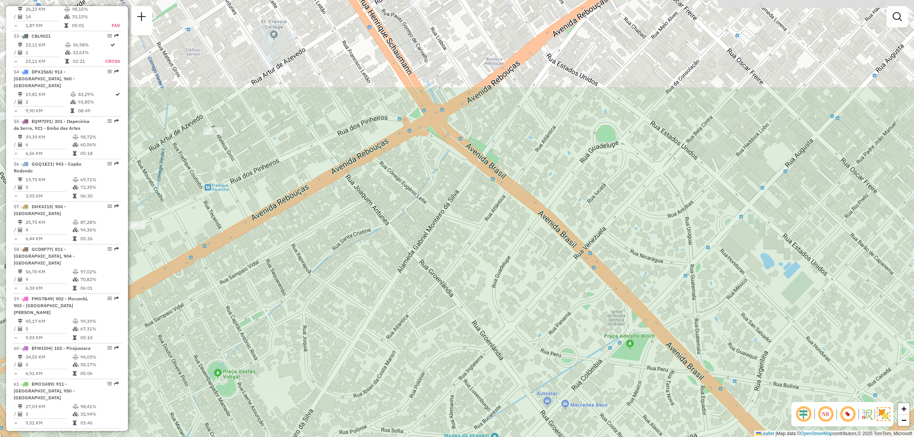
drag, startPoint x: 477, startPoint y: 143, endPoint x: 548, endPoint y: 274, distance: 148.8
click at [548, 274] on div "Janela de atendimento Grade de atendimento Capacidade Transportadoras Veículos …" at bounding box center [457, 218] width 914 height 437
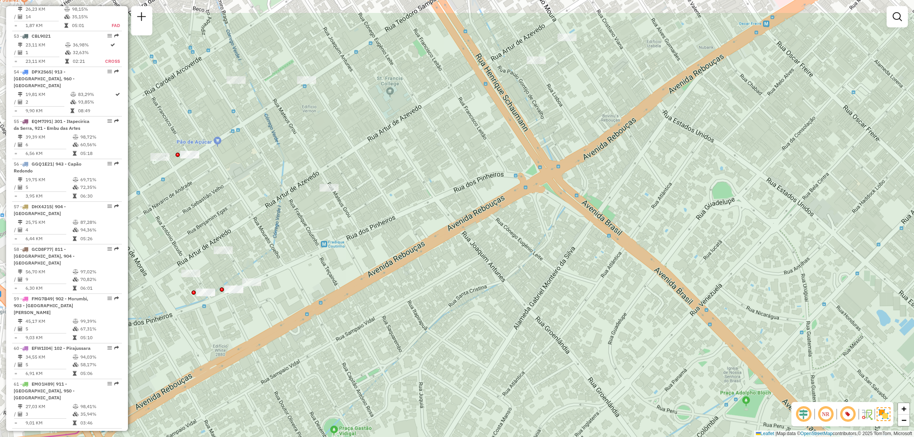
drag, startPoint x: 531, startPoint y: 106, endPoint x: 621, endPoint y: 147, distance: 99.7
click at [621, 147] on div "Janela de atendimento Grade de atendimento Capacidade Transportadoras Veículos …" at bounding box center [457, 218] width 914 height 437
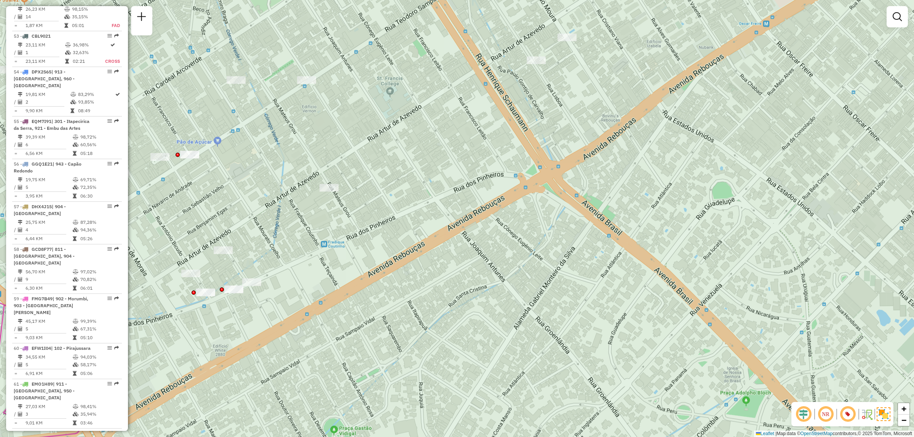
drag, startPoint x: 444, startPoint y: 315, endPoint x: 783, endPoint y: 189, distance: 361.9
click at [791, 187] on div "Janela de atendimento Grade de atendimento Capacidade Transportadoras Veículos …" at bounding box center [457, 218] width 914 height 437
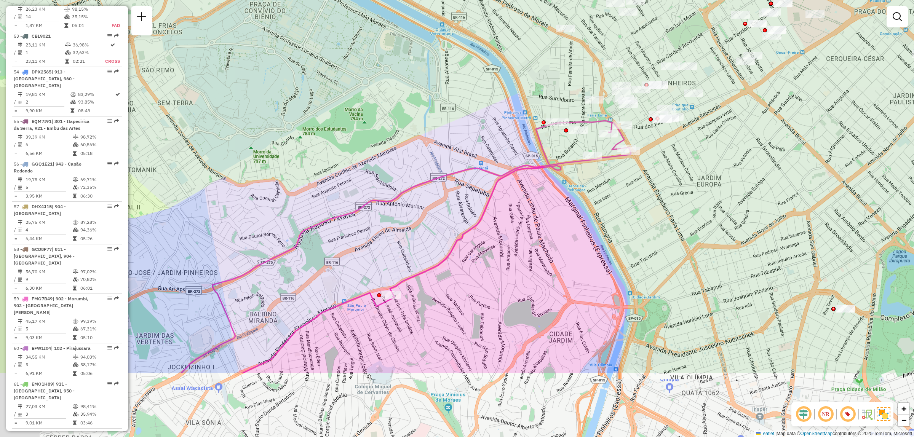
drag, startPoint x: 530, startPoint y: 282, endPoint x: 559, endPoint y: 227, distance: 62.0
click at [559, 227] on div "Janela de atendimento Grade de atendimento Capacidade Transportadoras Veículos …" at bounding box center [457, 218] width 914 height 437
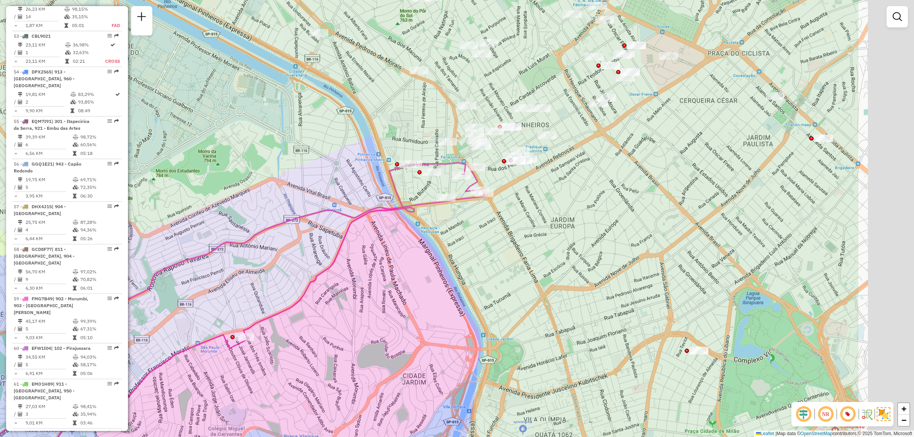
drag, startPoint x: 741, startPoint y: 163, endPoint x: 595, endPoint y: 211, distance: 153.4
click at [595, 209] on div "Janela de atendimento Grade de atendimento Capacidade Transportadoras Veículos …" at bounding box center [457, 218] width 914 height 437
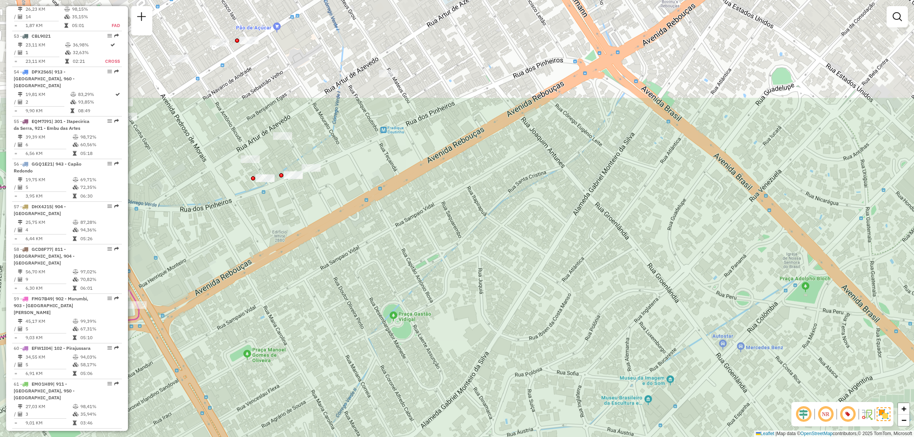
drag, startPoint x: 622, startPoint y: 101, endPoint x: 623, endPoint y: 243, distance: 141.7
click at [623, 243] on div "Janela de atendimento Grade de atendimento Capacidade Transportadoras Veículos …" at bounding box center [457, 218] width 914 height 437
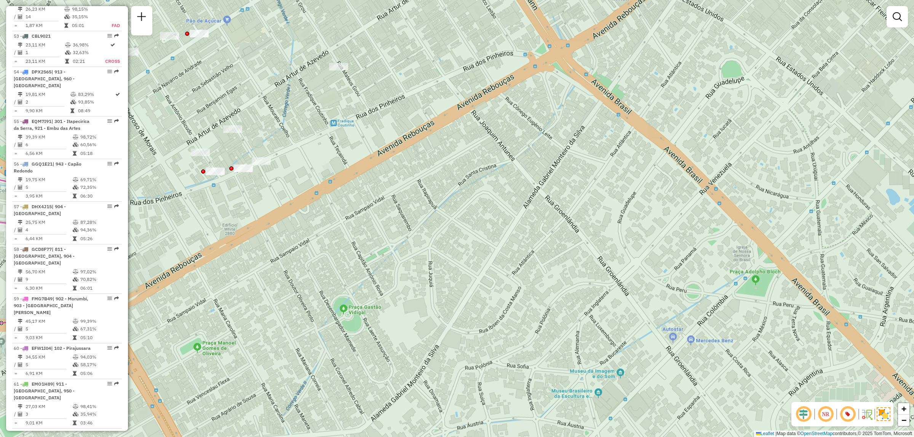
drag, startPoint x: 381, startPoint y: 276, endPoint x: 266, endPoint y: 270, distance: 115.2
click at [266, 270] on div "Janela de atendimento Grade de atendimento Capacidade Transportadoras Veículos …" at bounding box center [457, 218] width 914 height 437
